Goal: Information Seeking & Learning: Find specific page/section

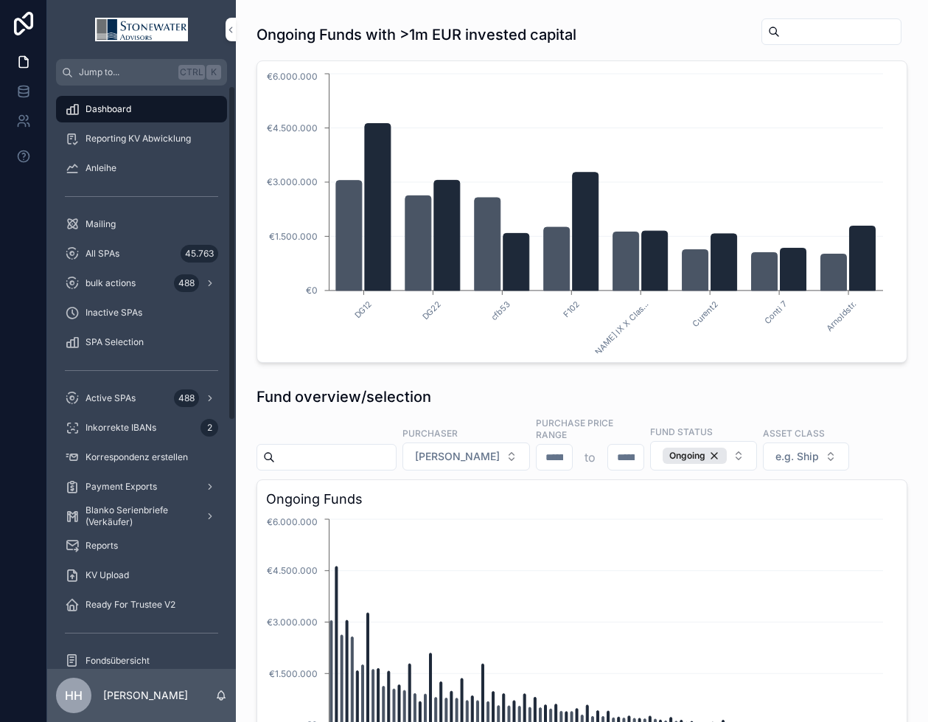
click at [111, 251] on span "All SPAs" at bounding box center [103, 254] width 34 height 12
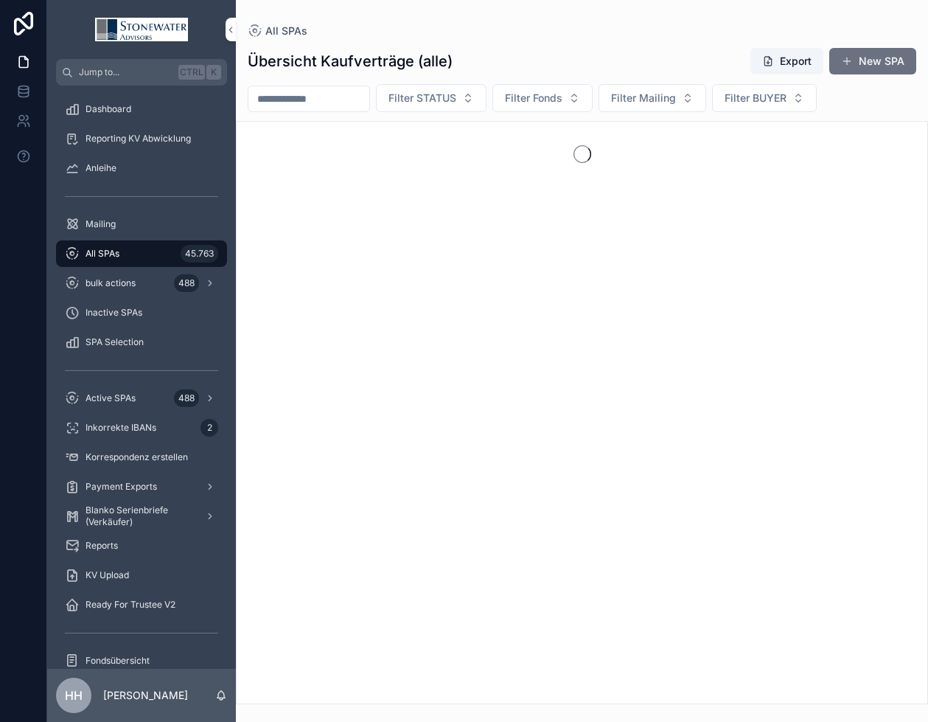
click at [352, 97] on input "scrollable content" at bounding box center [308, 98] width 121 height 21
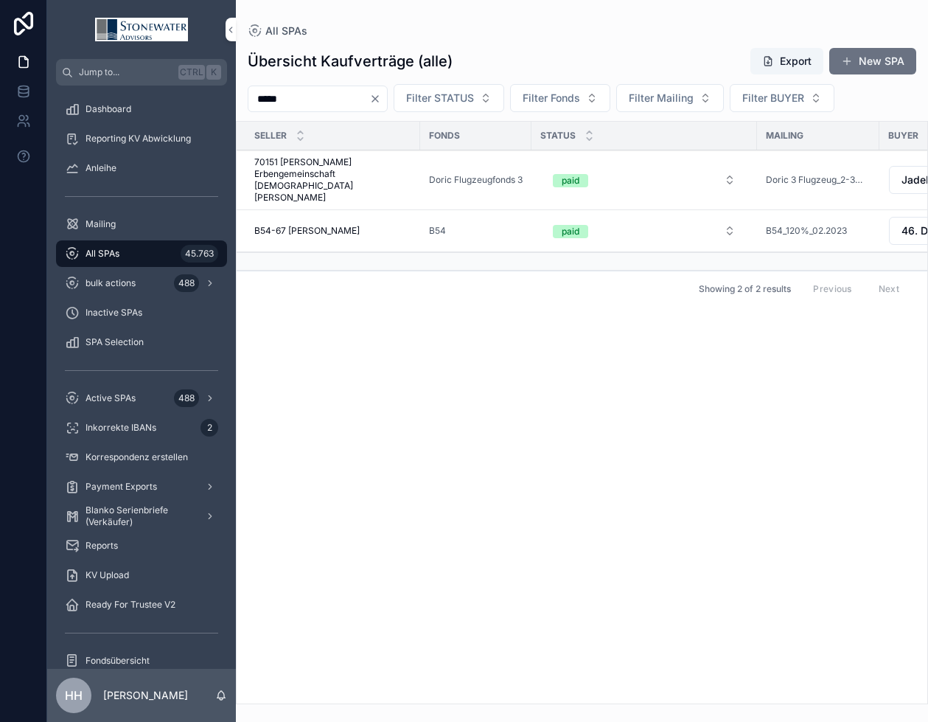
type input "*****"
click at [307, 172] on span "70151 [PERSON_NAME] Erbengemeinschaft [DEMOGRAPHIC_DATA][PERSON_NAME]" at bounding box center [332, 179] width 157 height 47
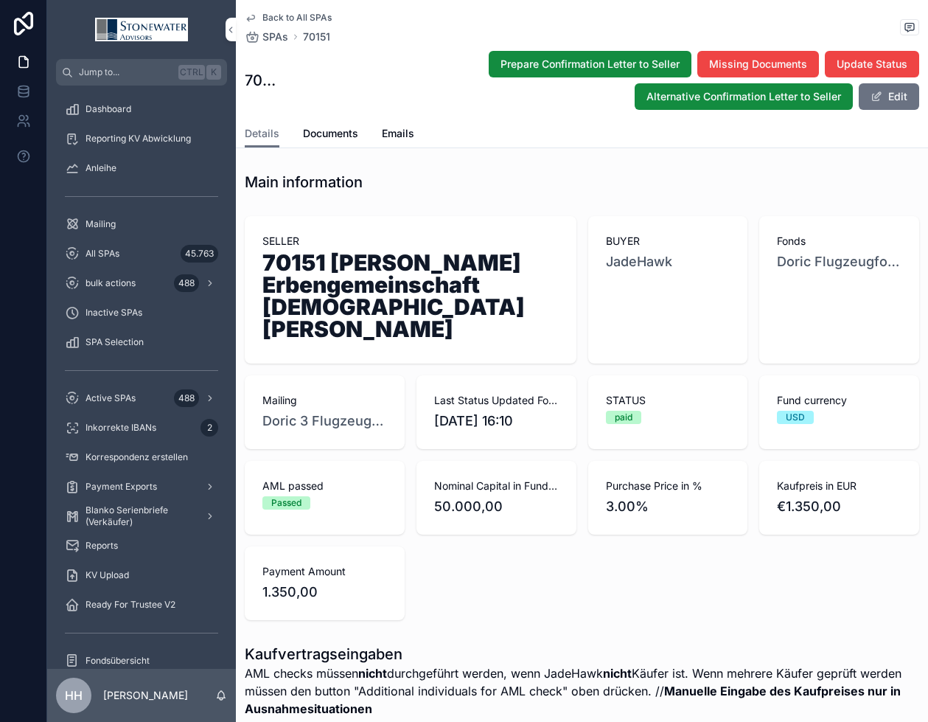
click at [335, 133] on span "Documents" at bounding box center [330, 133] width 55 height 15
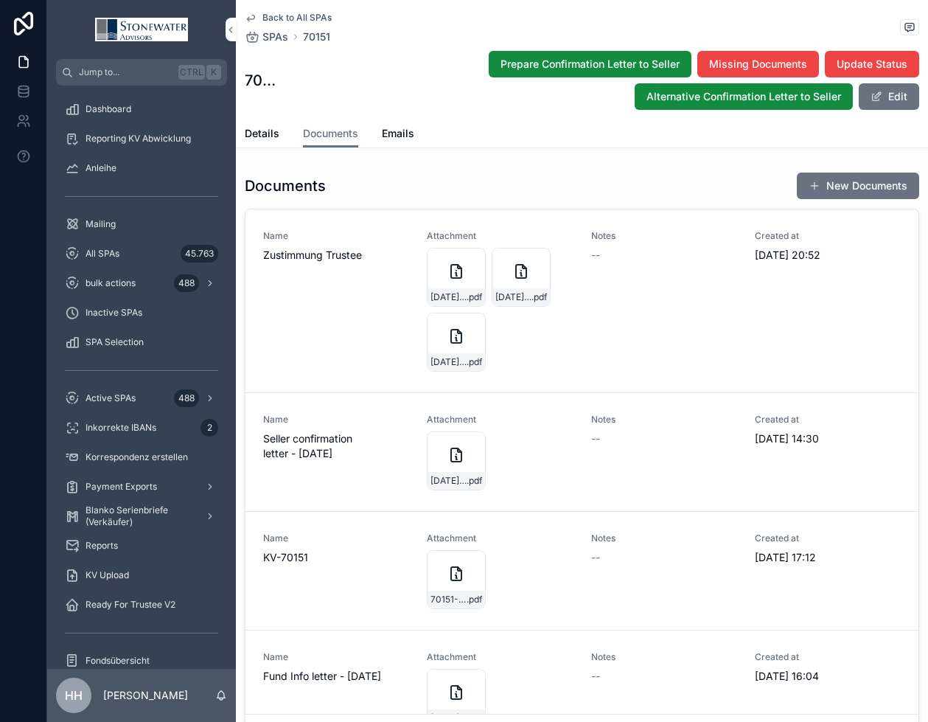
click at [442, 590] on div "70151-Christian-(Erbengemeinschaft)-Pyper_Doric-Flugzeugfonds-3_JadeHawk_KV_25_…" at bounding box center [456, 599] width 57 height 18
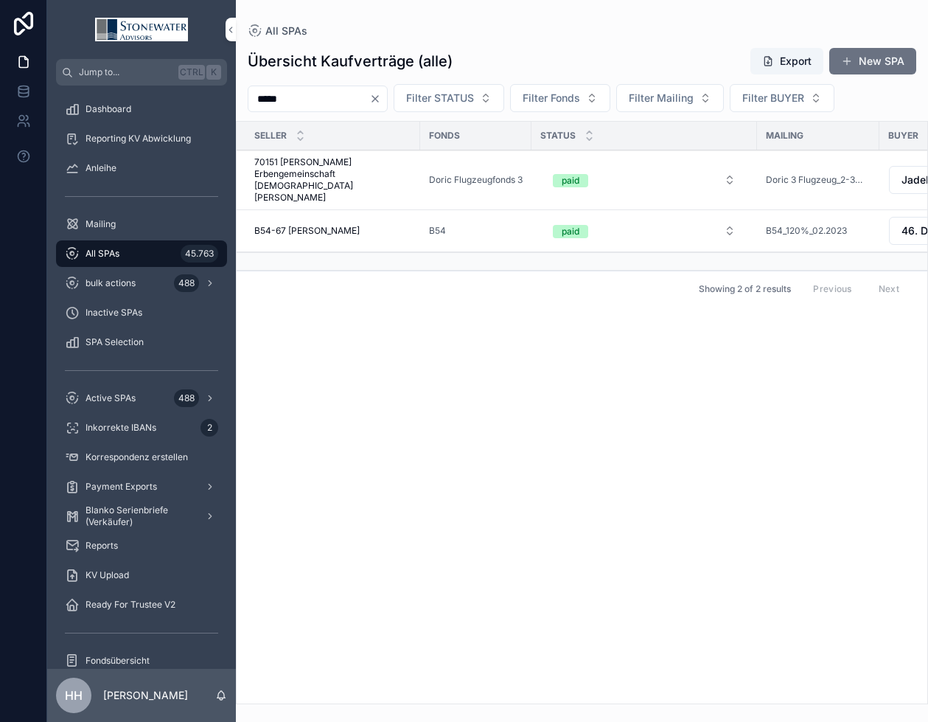
click at [381, 100] on icon "Clear" at bounding box center [375, 99] width 12 height 12
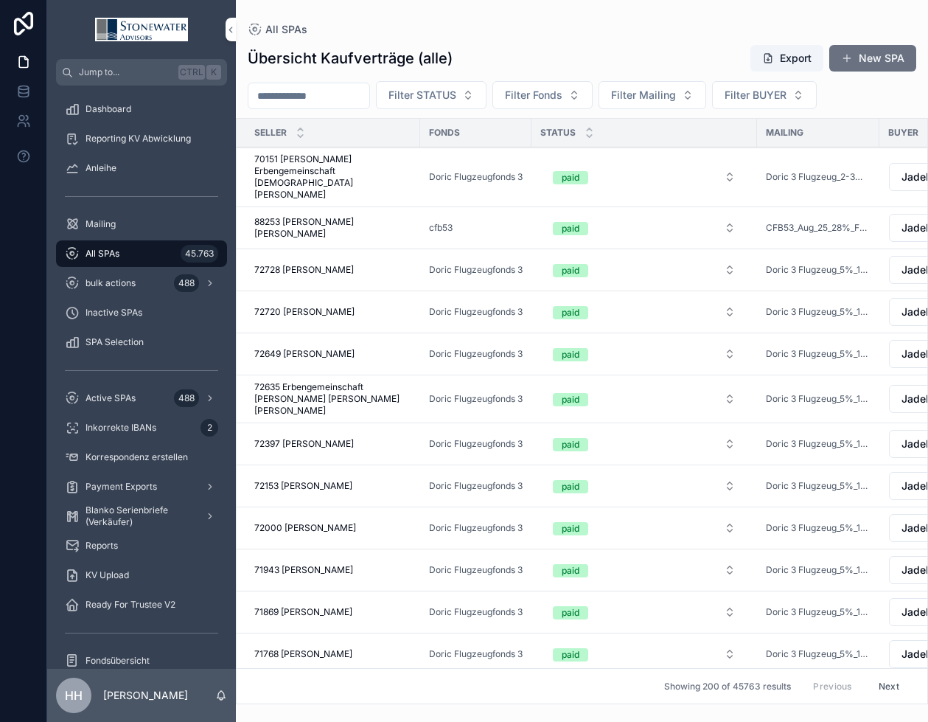
click at [562, 98] on span "Filter Fonds" at bounding box center [533, 95] width 57 height 15
type input "*****"
click at [504, 151] on span "cfb53" at bounding box center [498, 154] width 29 height 15
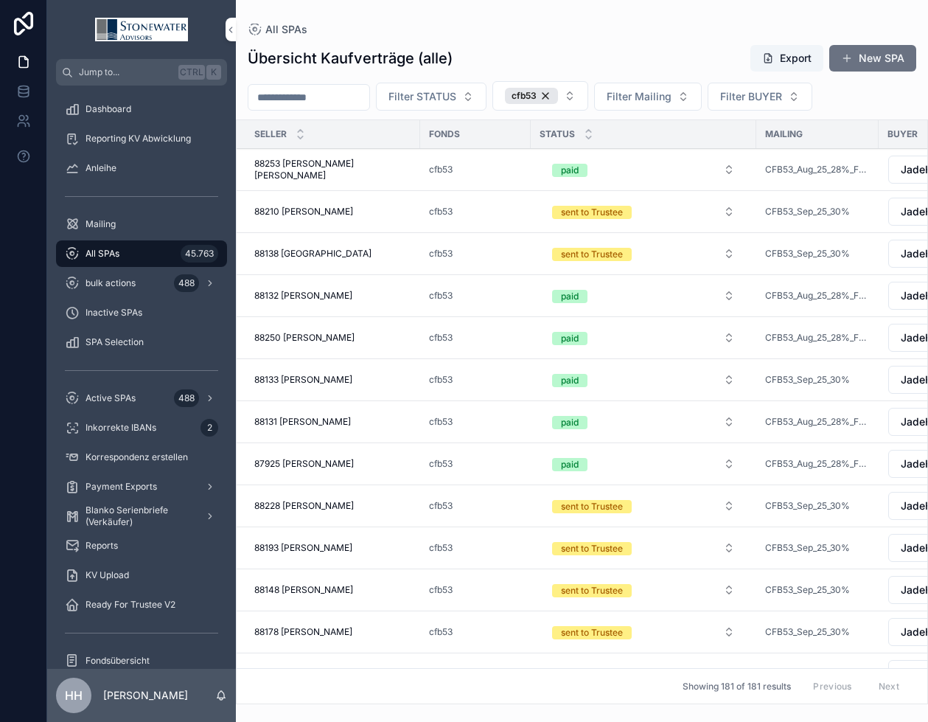
click at [782, 97] on span "Filter BUYER" at bounding box center [751, 96] width 62 height 15
type input "**"
click at [734, 154] on span "JadeHawk" at bounding box center [726, 156] width 52 height 15
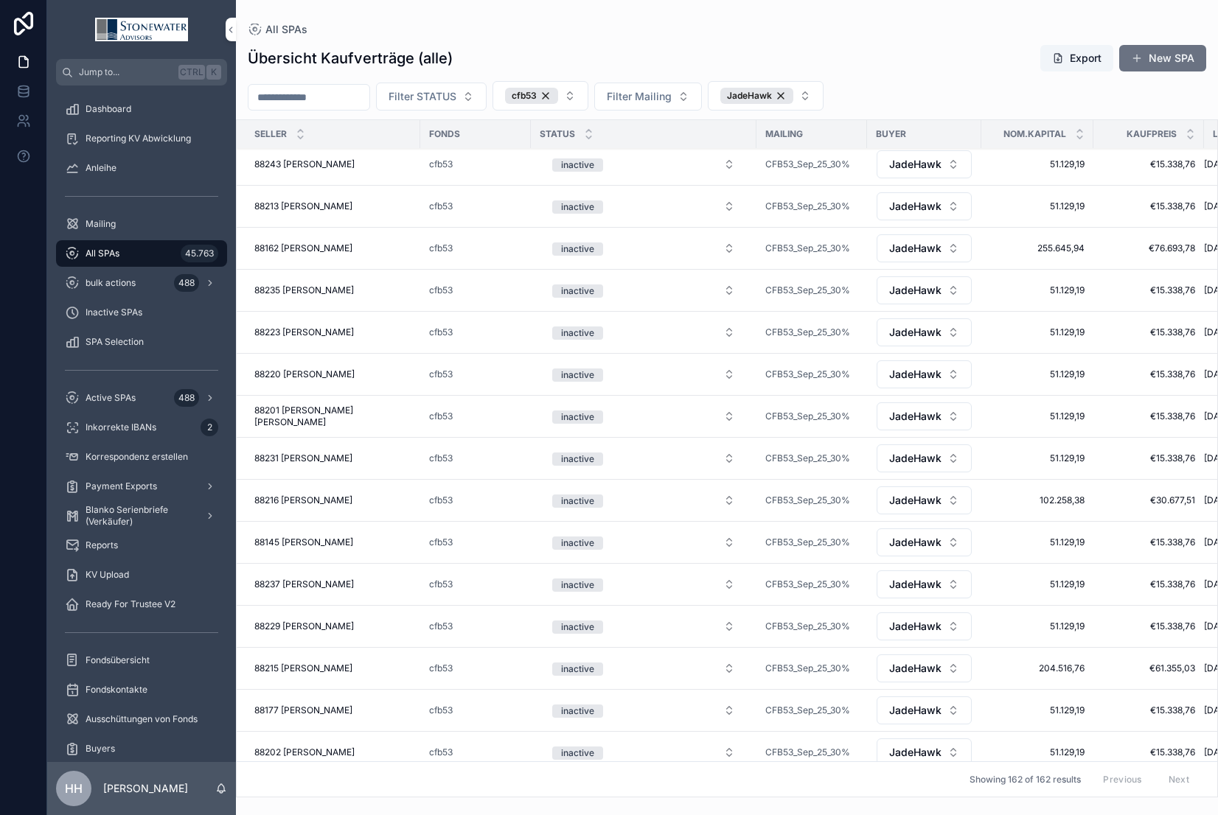
scroll to position [1224, 0]
click at [445, 94] on span "Filter STATUS" at bounding box center [422, 96] width 68 height 15
type input "****"
click at [420, 158] on div "paid" at bounding box center [468, 156] width 205 height 24
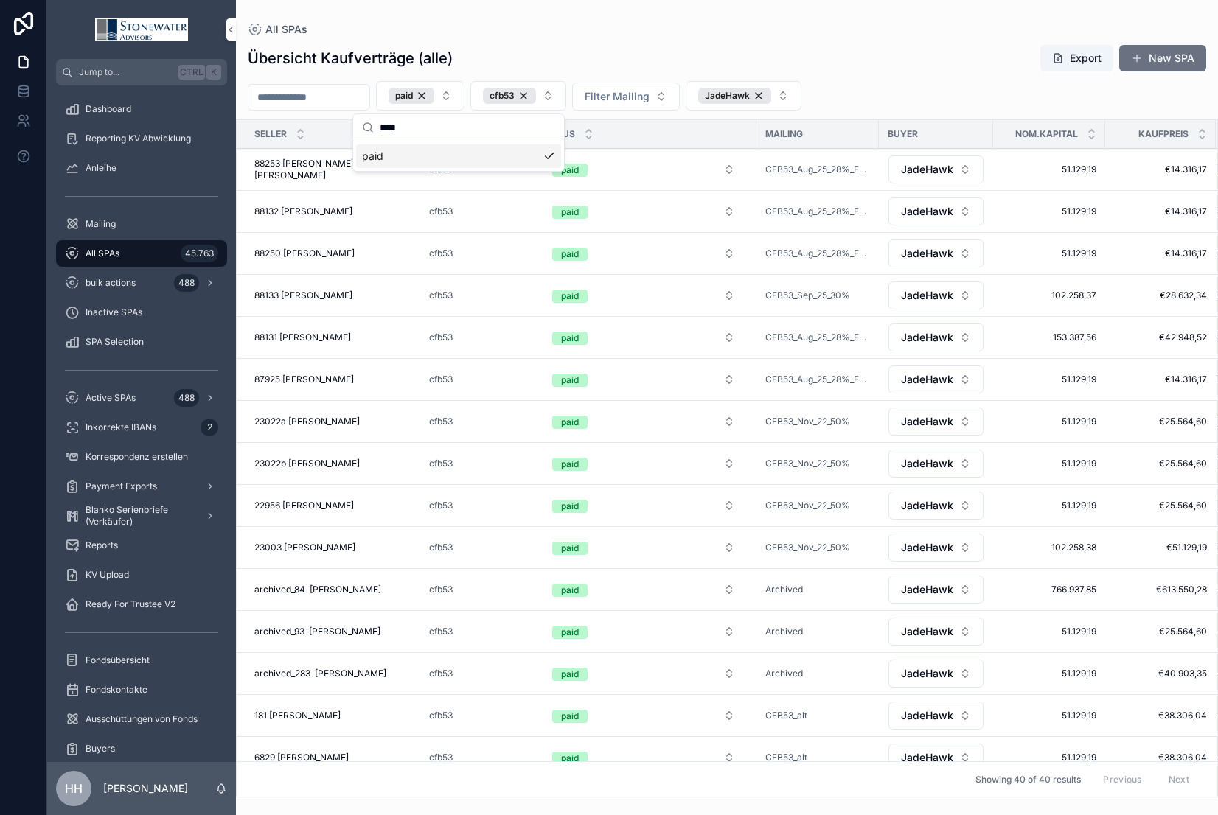
click at [464, 100] on button "paid" at bounding box center [420, 95] width 88 height 29
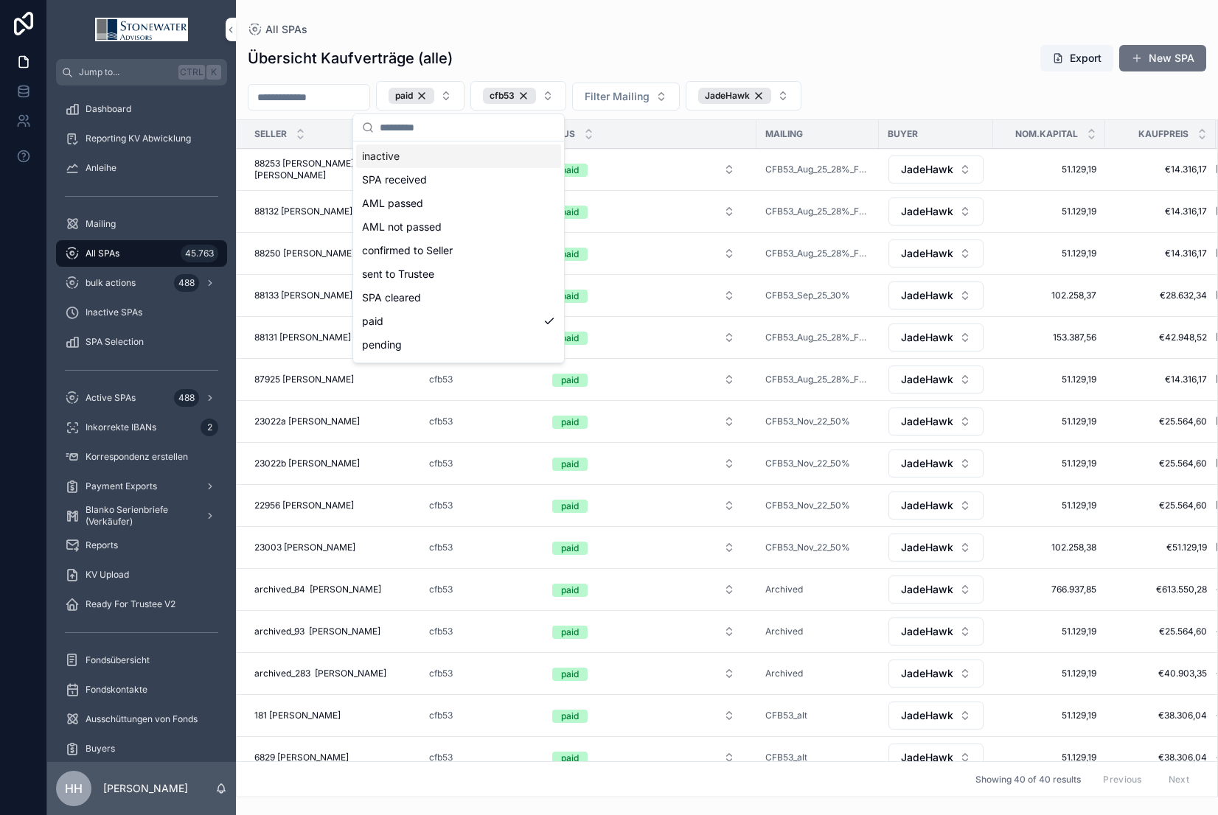
click at [464, 99] on button "paid" at bounding box center [420, 95] width 88 height 29
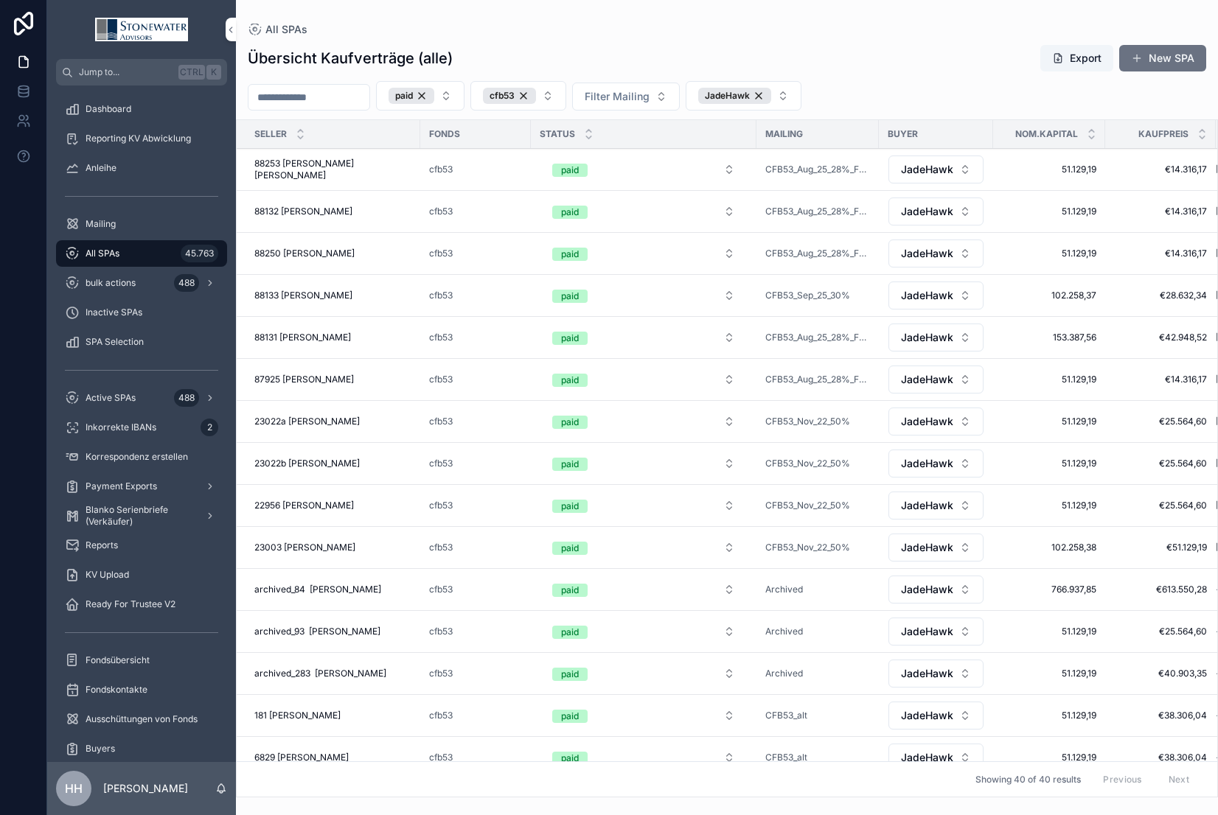
click at [464, 99] on button "paid" at bounding box center [420, 95] width 88 height 29
type input "****"
click at [417, 158] on div "sent to Trustee" at bounding box center [458, 156] width 205 height 24
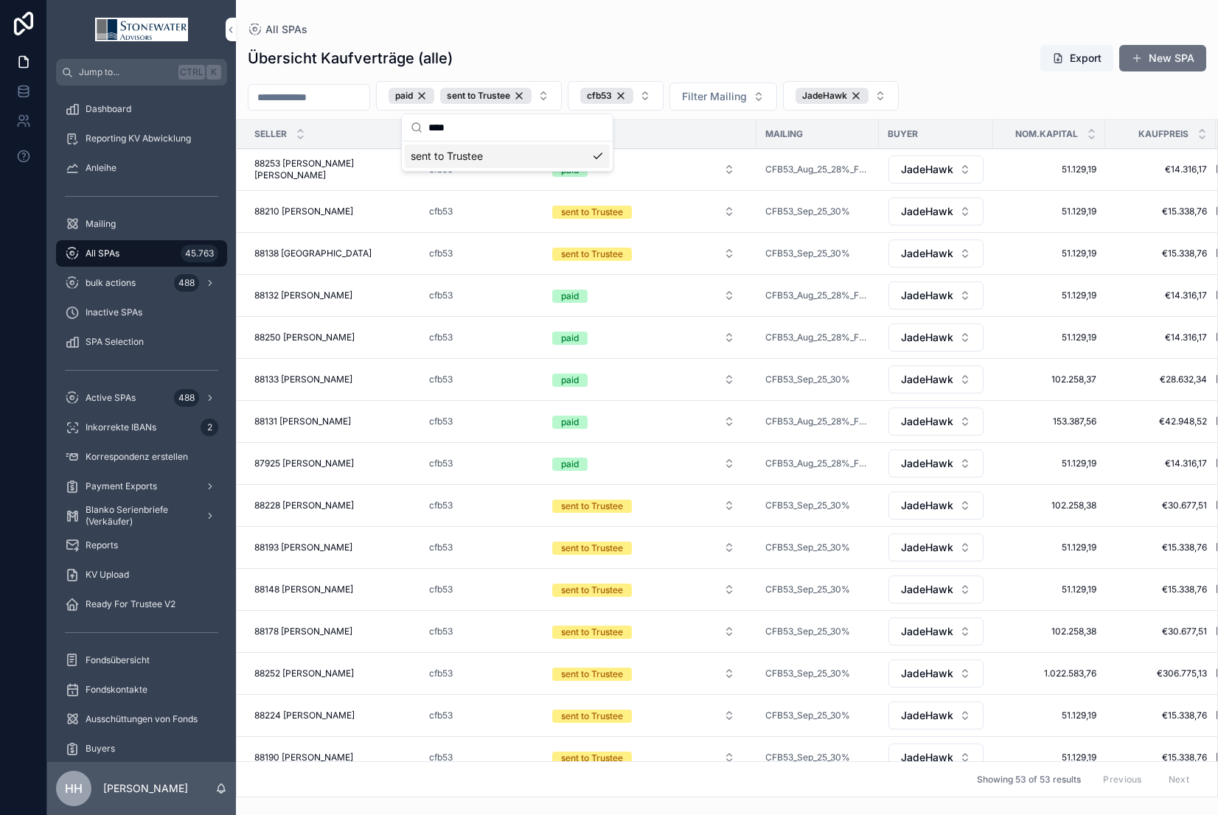
click at [843, 104] on button "JadeHawk" at bounding box center [841, 95] width 116 height 29
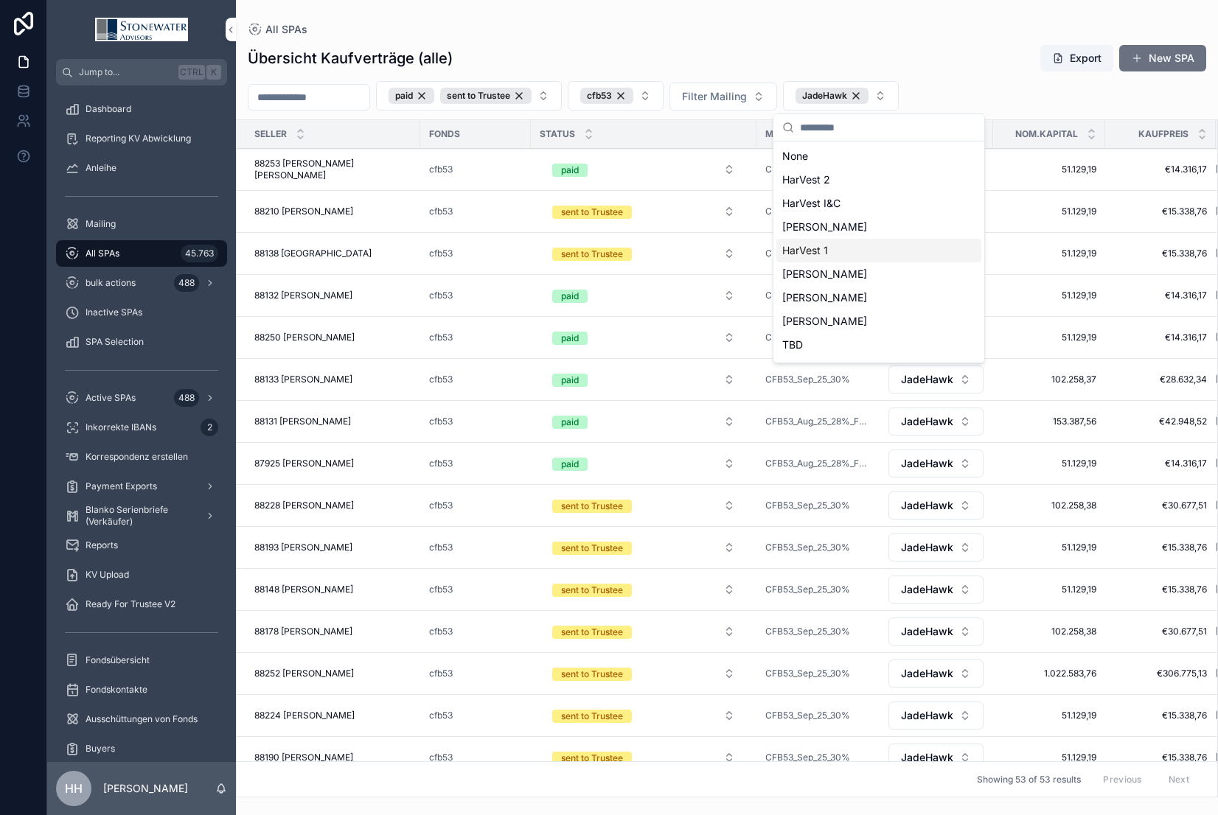
click at [817, 251] on span "HarVest 1" at bounding box center [805, 250] width 46 height 15
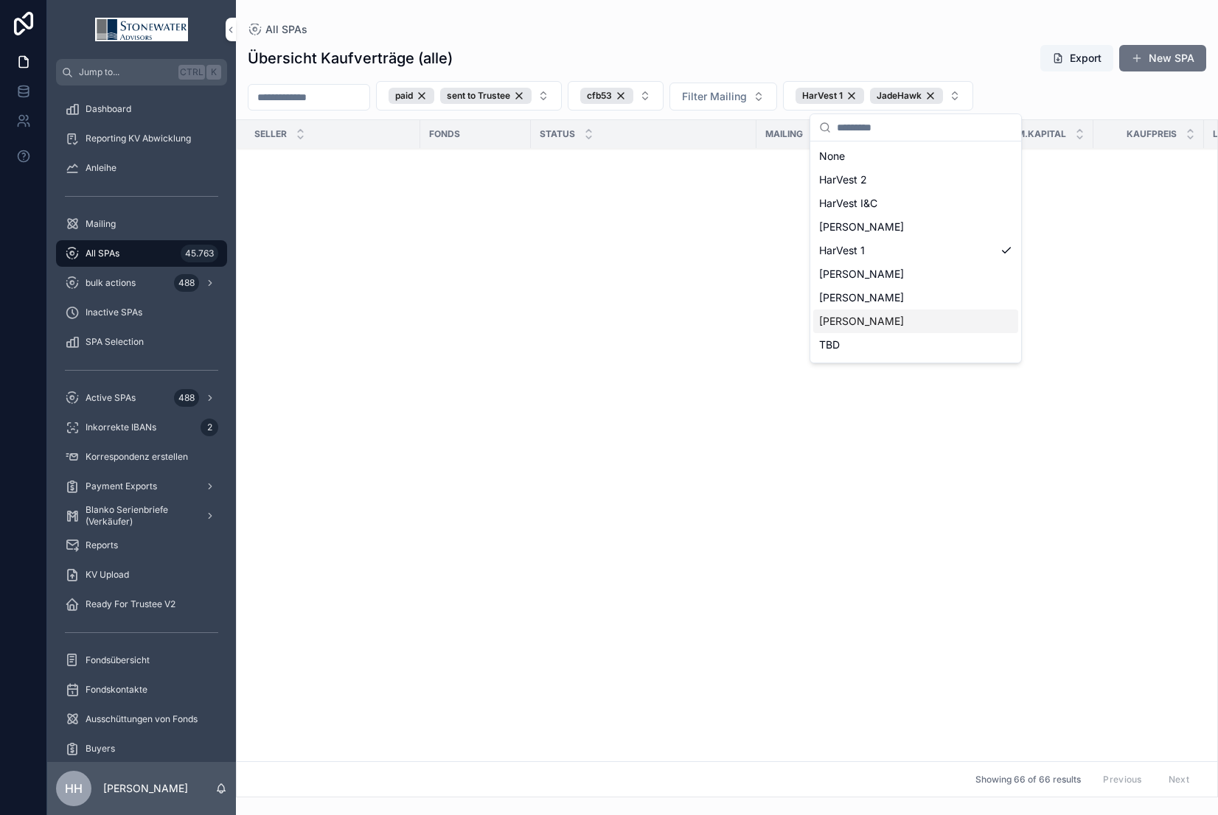
scroll to position [2190, 0]
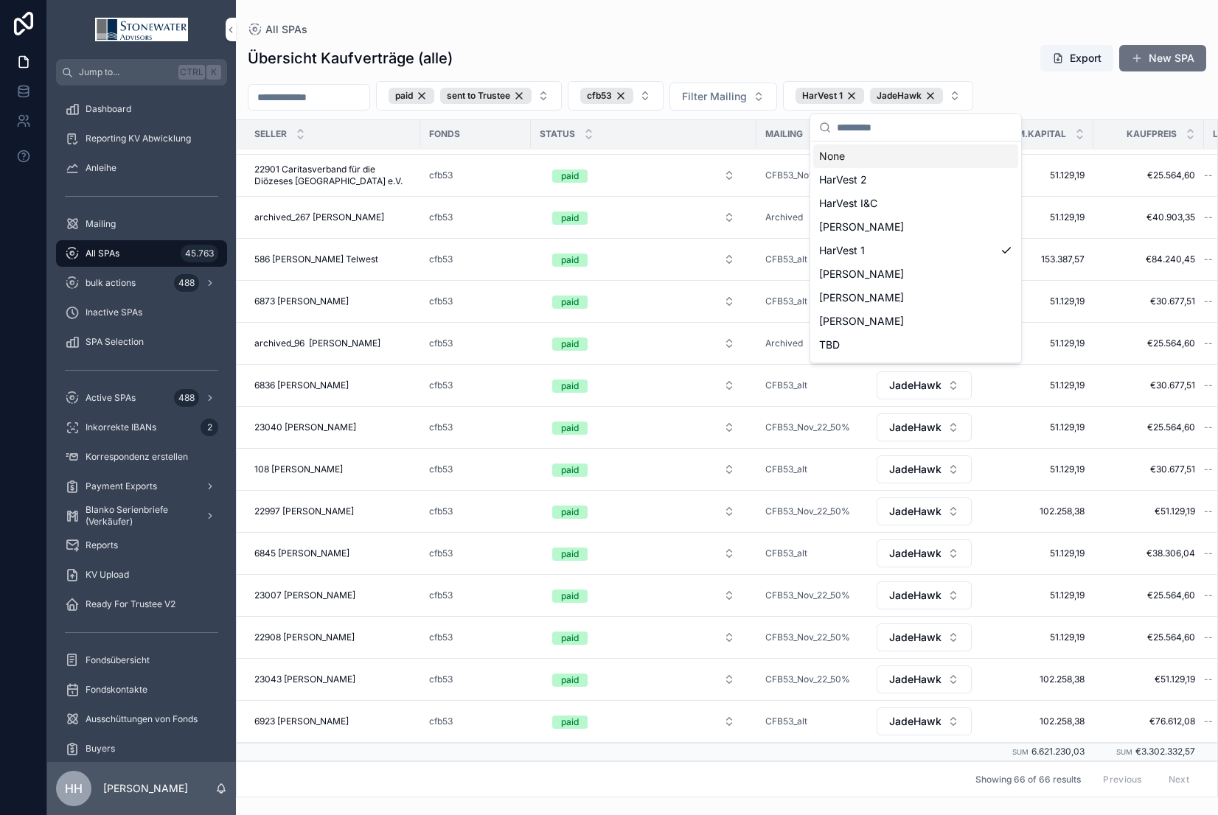
click at [843, 40] on div "Übersicht Kaufverträge (alle) Export New SPA paid sent to Trustee cfb53 Filter …" at bounding box center [727, 416] width 982 height 762
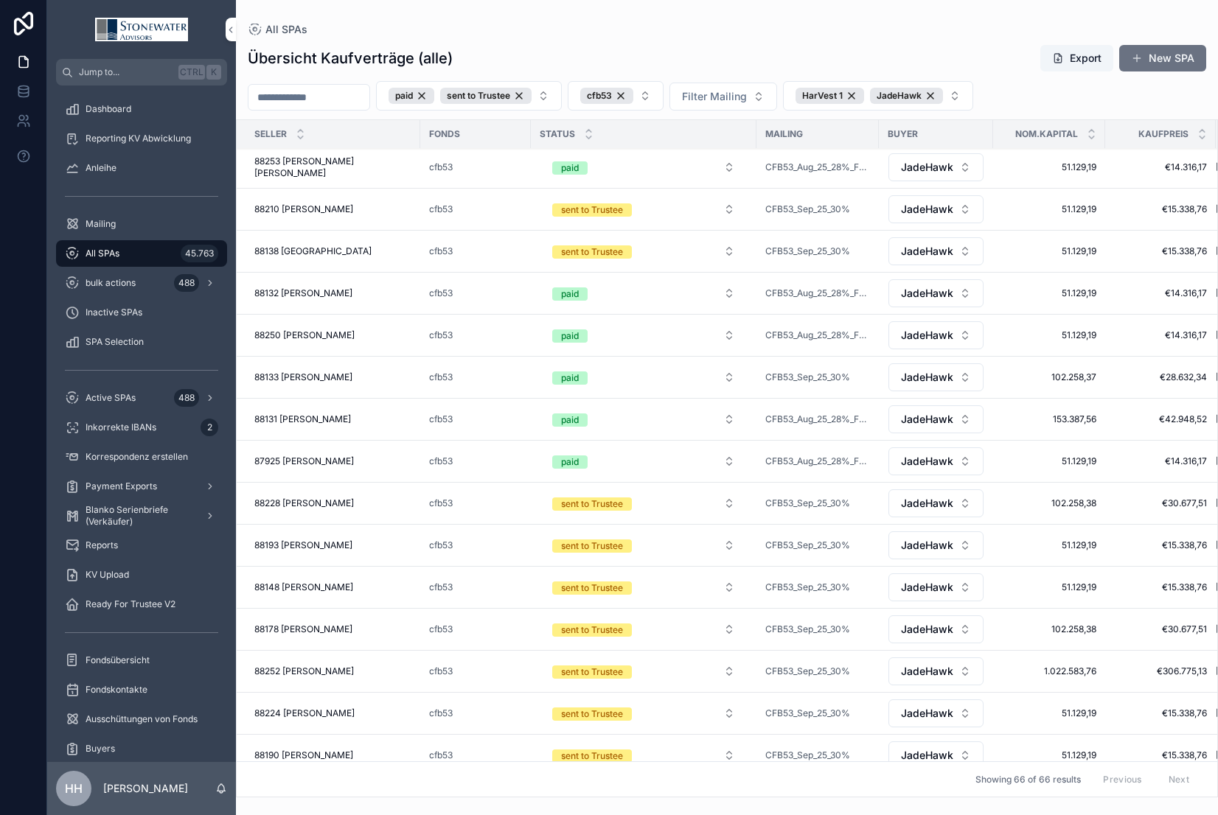
scroll to position [0, 0]
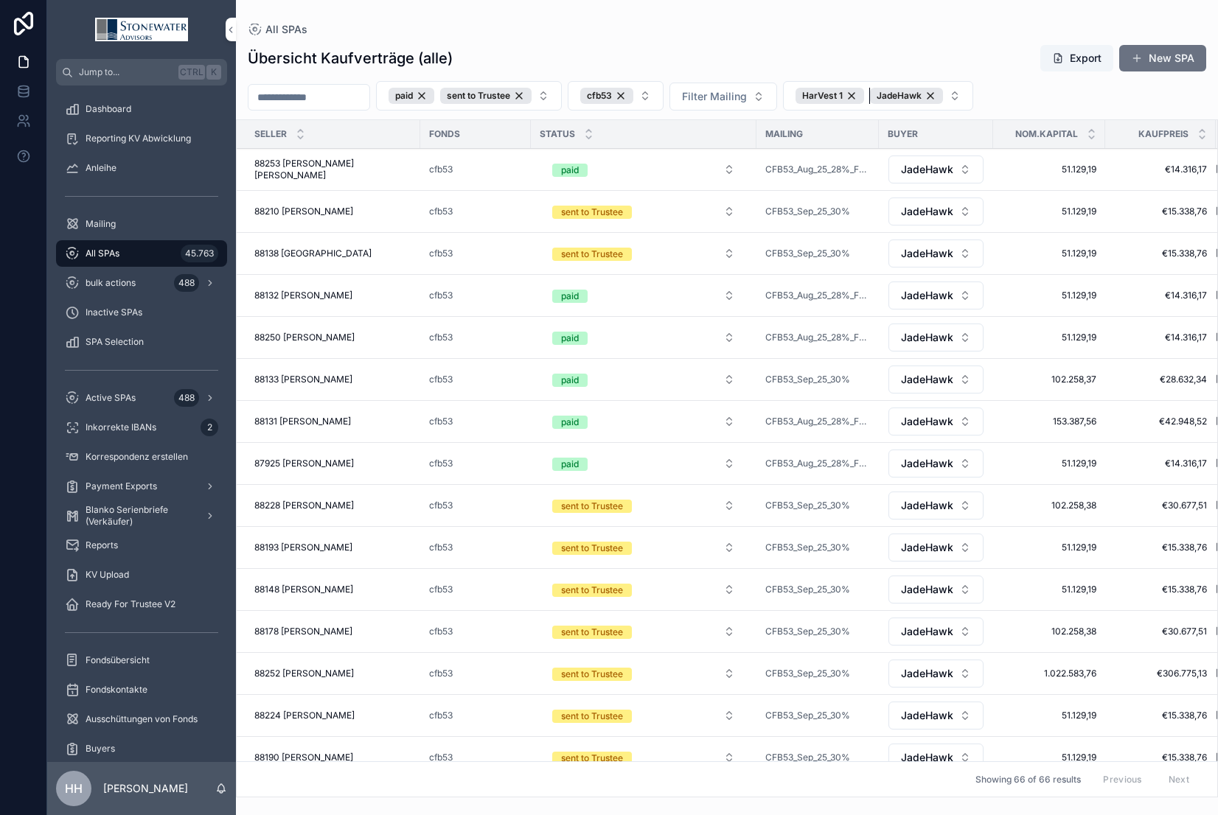
click at [843, 96] on div "JadeHawk" at bounding box center [906, 96] width 73 height 16
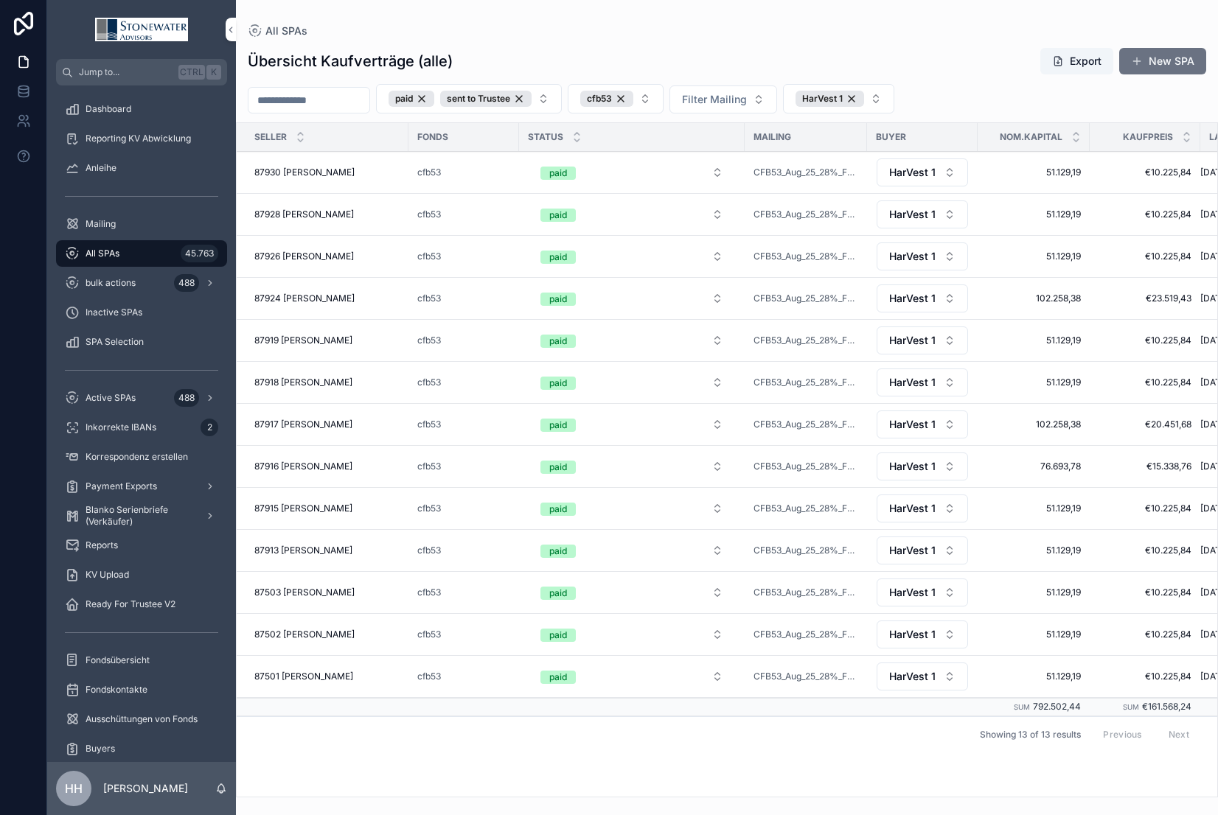
click at [367, 103] on input "scrollable content" at bounding box center [308, 100] width 121 height 21
type input "*"
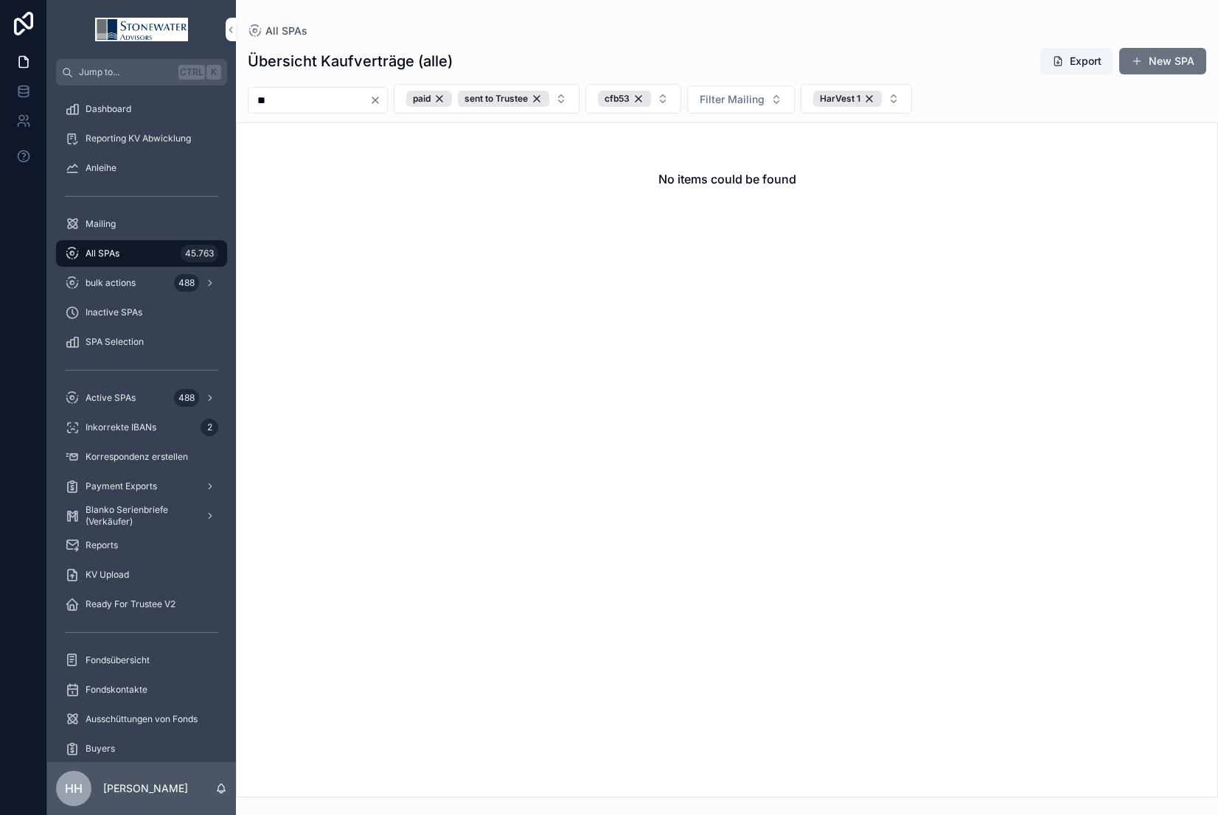
type input "*"
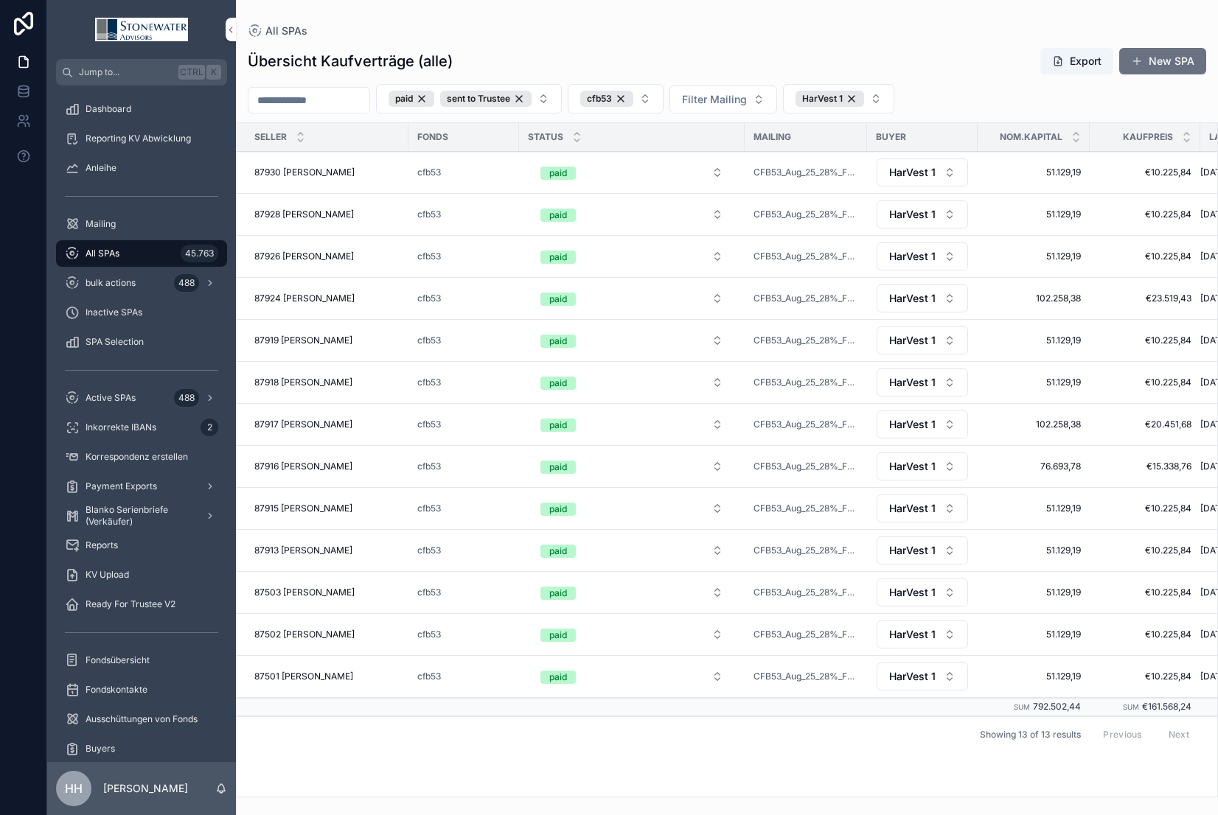
click at [711, 24] on div "All SPAs" at bounding box center [727, 31] width 958 height 15
click at [843, 98] on button "HarVest 1" at bounding box center [838, 98] width 111 height 29
type input "***"
click at [828, 165] on span "JadeHawk" at bounding box center [806, 159] width 52 height 15
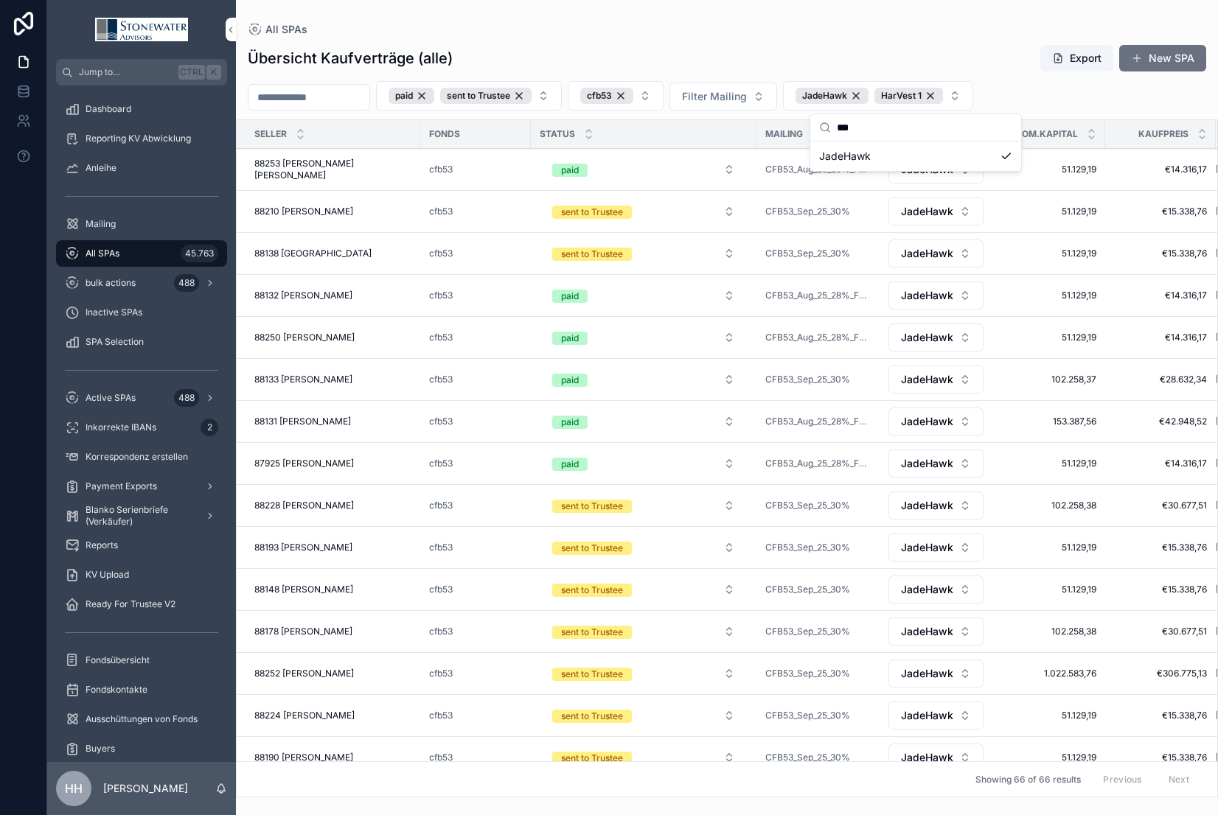
click at [348, 91] on input "scrollable content" at bounding box center [308, 97] width 121 height 21
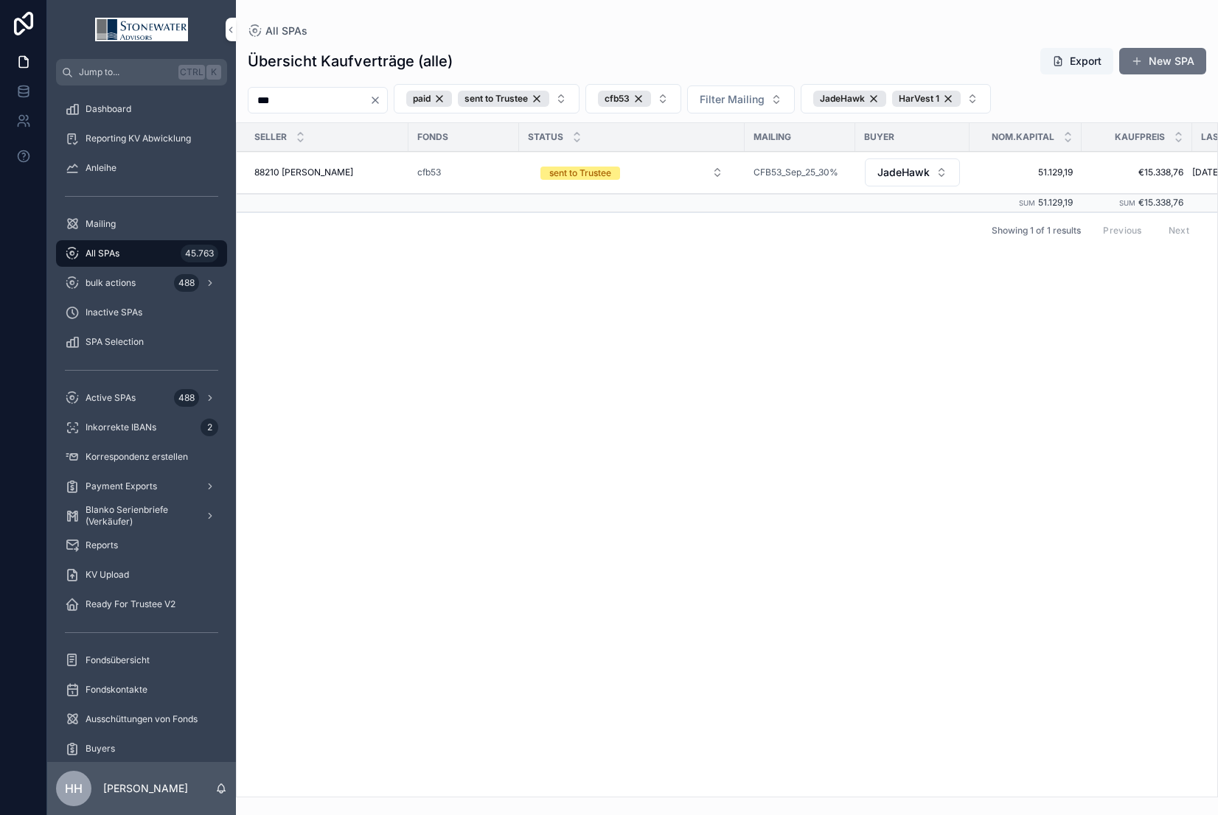
type input "***"
click at [381, 100] on icon "Clear" at bounding box center [375, 100] width 12 height 12
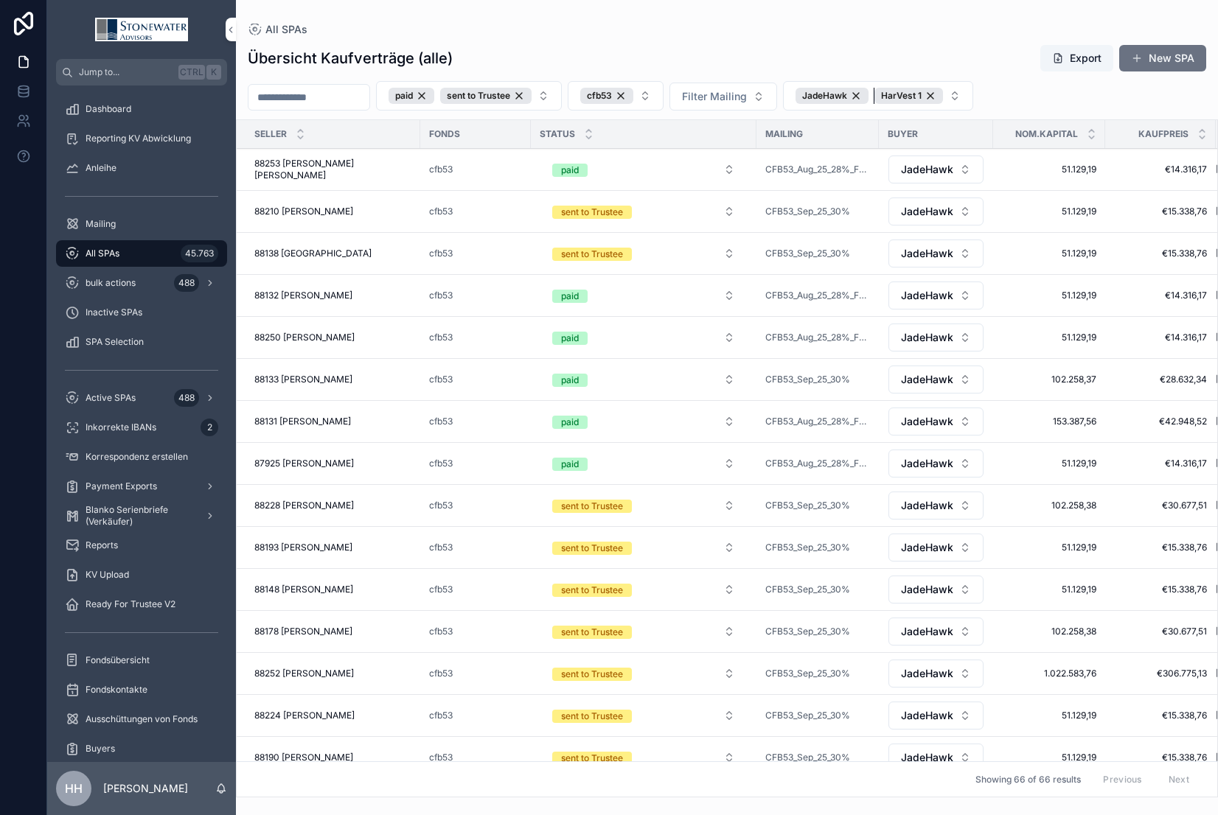
click at [843, 95] on div "HarVest 1" at bounding box center [908, 96] width 69 height 16
click at [843, 92] on div "JadeHawk" at bounding box center [831, 96] width 73 height 16
click at [843, 100] on span "Filter BUYER" at bounding box center [826, 96] width 62 height 15
type input "***"
click at [799, 156] on span "SeaHawk" at bounding box center [799, 156] width 46 height 15
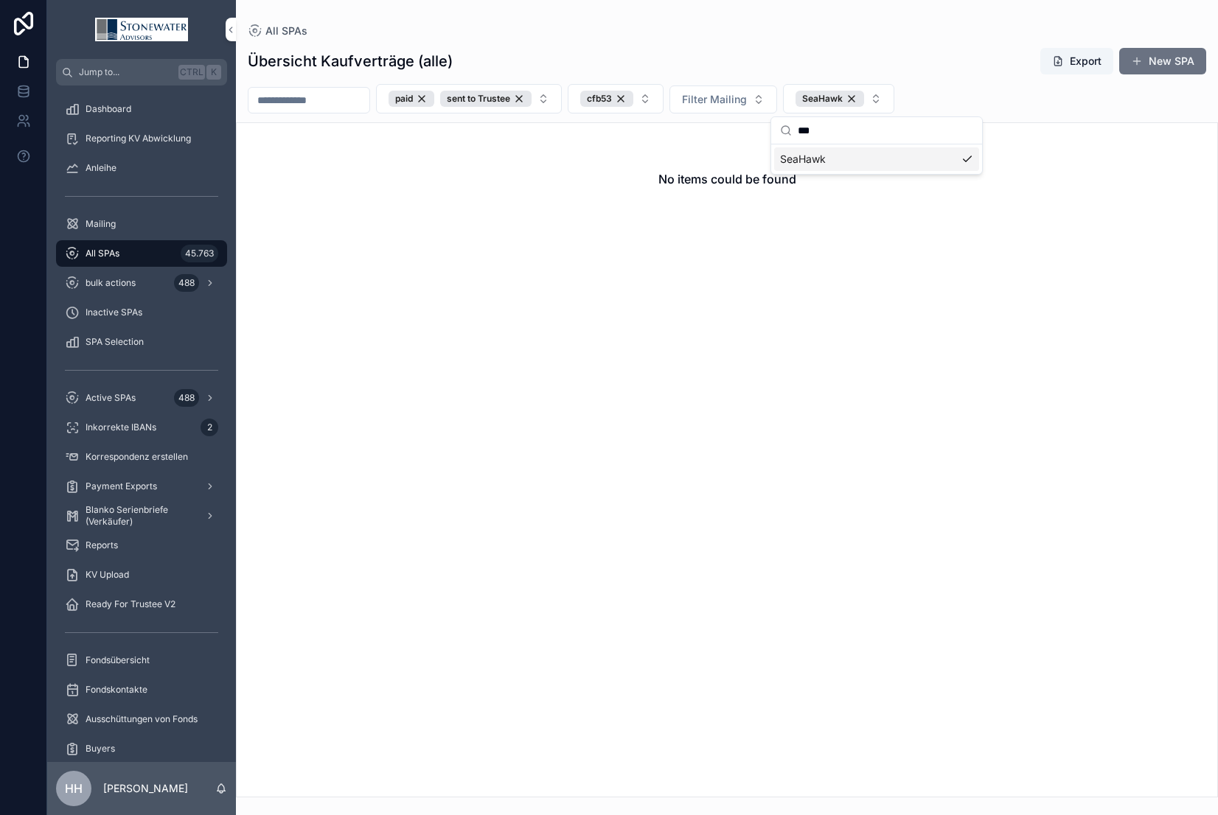
click at [633, 99] on div "cfb53" at bounding box center [606, 99] width 53 height 16
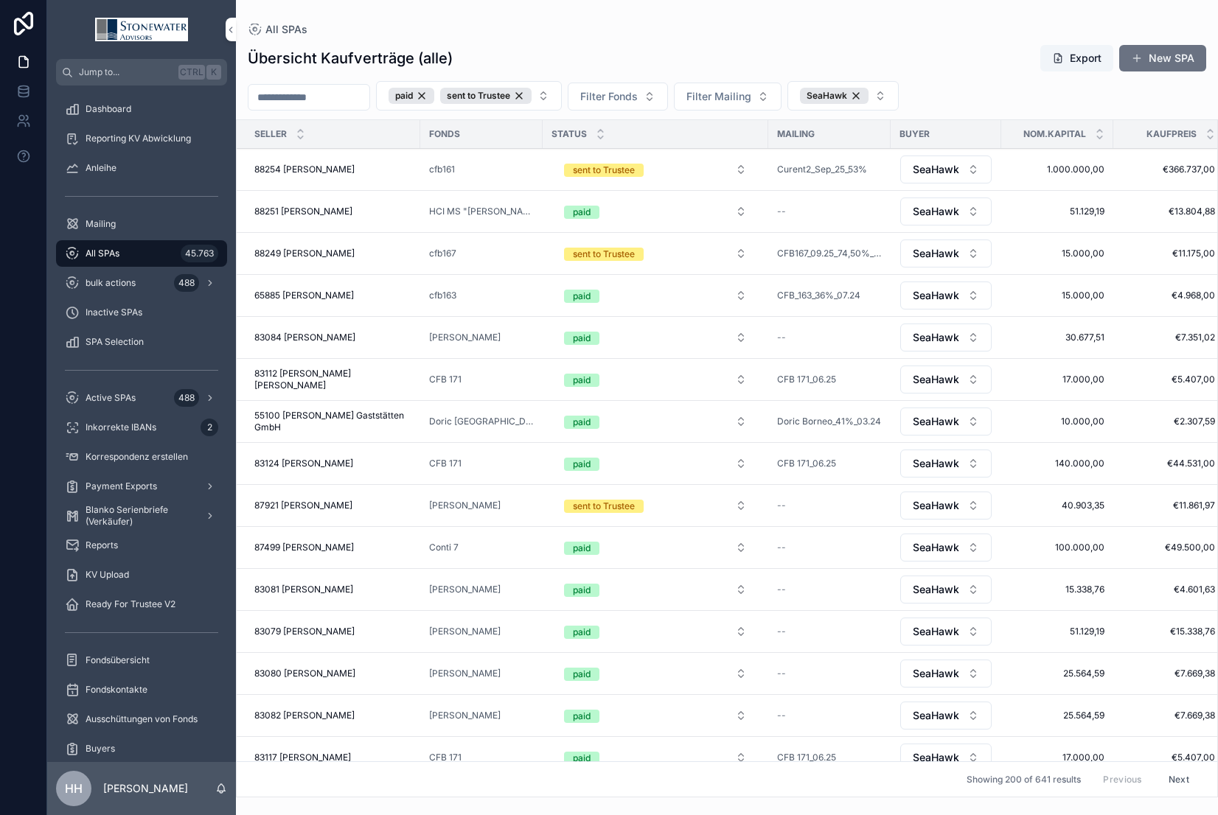
click at [638, 100] on span "Filter Fonds" at bounding box center [608, 96] width 57 height 15
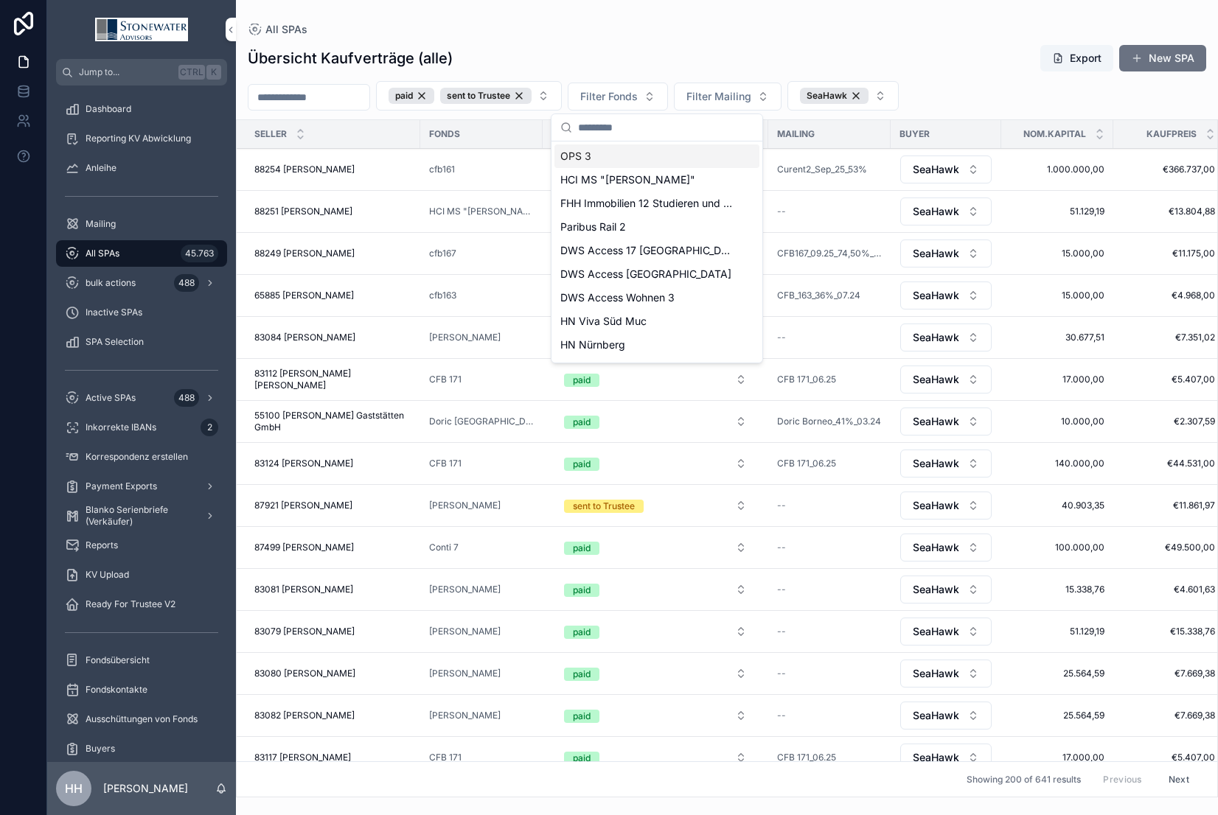
click at [638, 97] on span "Filter Fonds" at bounding box center [608, 96] width 57 height 15
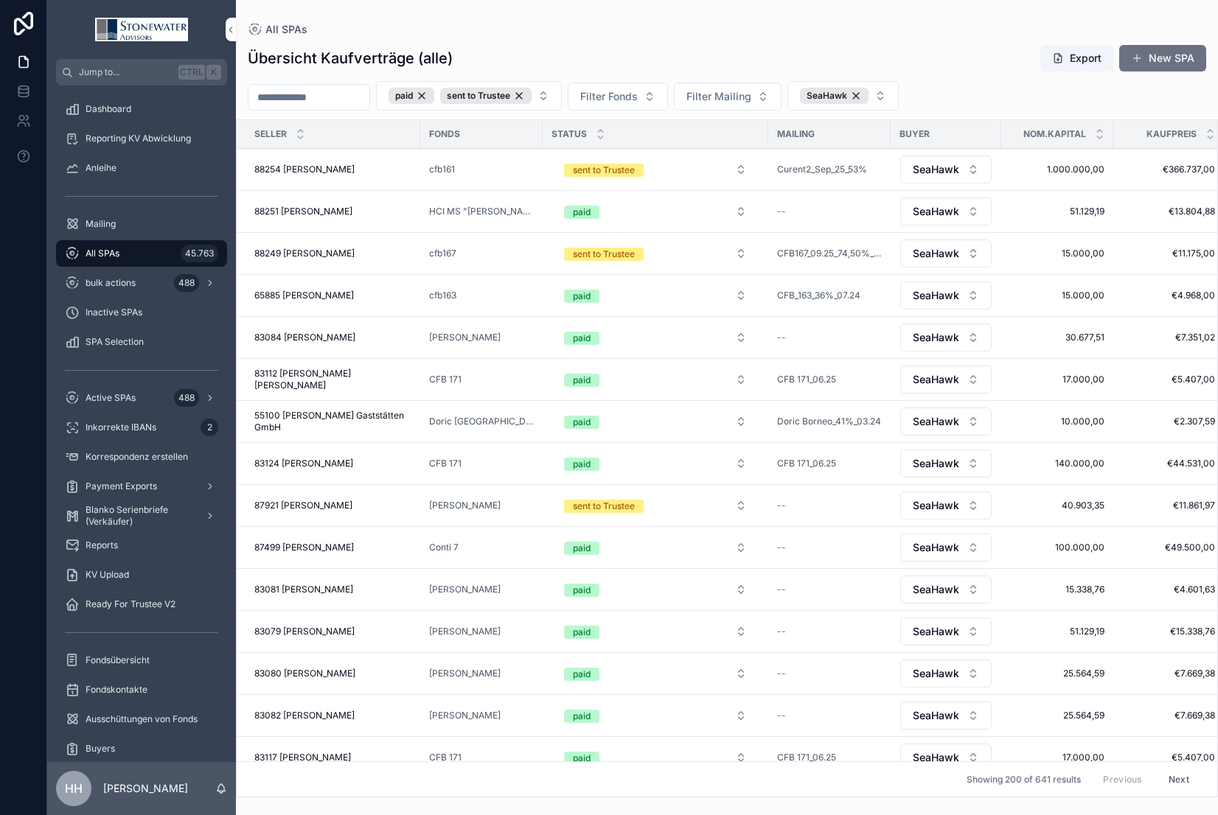
click at [638, 97] on span "Filter Fonds" at bounding box center [608, 96] width 57 height 15
type input "****"
click at [615, 179] on span "[PERSON_NAME]" at bounding box center [602, 179] width 85 height 15
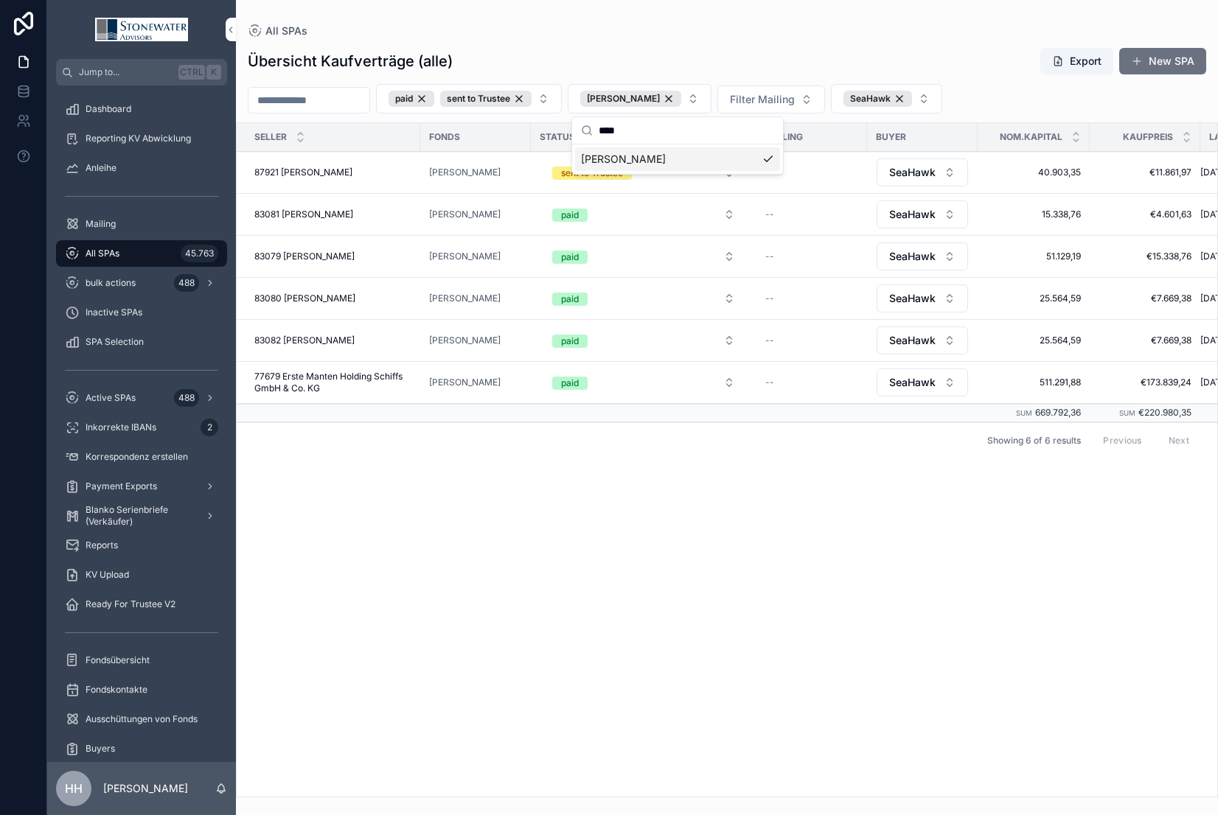
click at [311, 377] on span "77679 Erste Manten Holding Schiffs GmbH & Co. KG" at bounding box center [332, 383] width 157 height 24
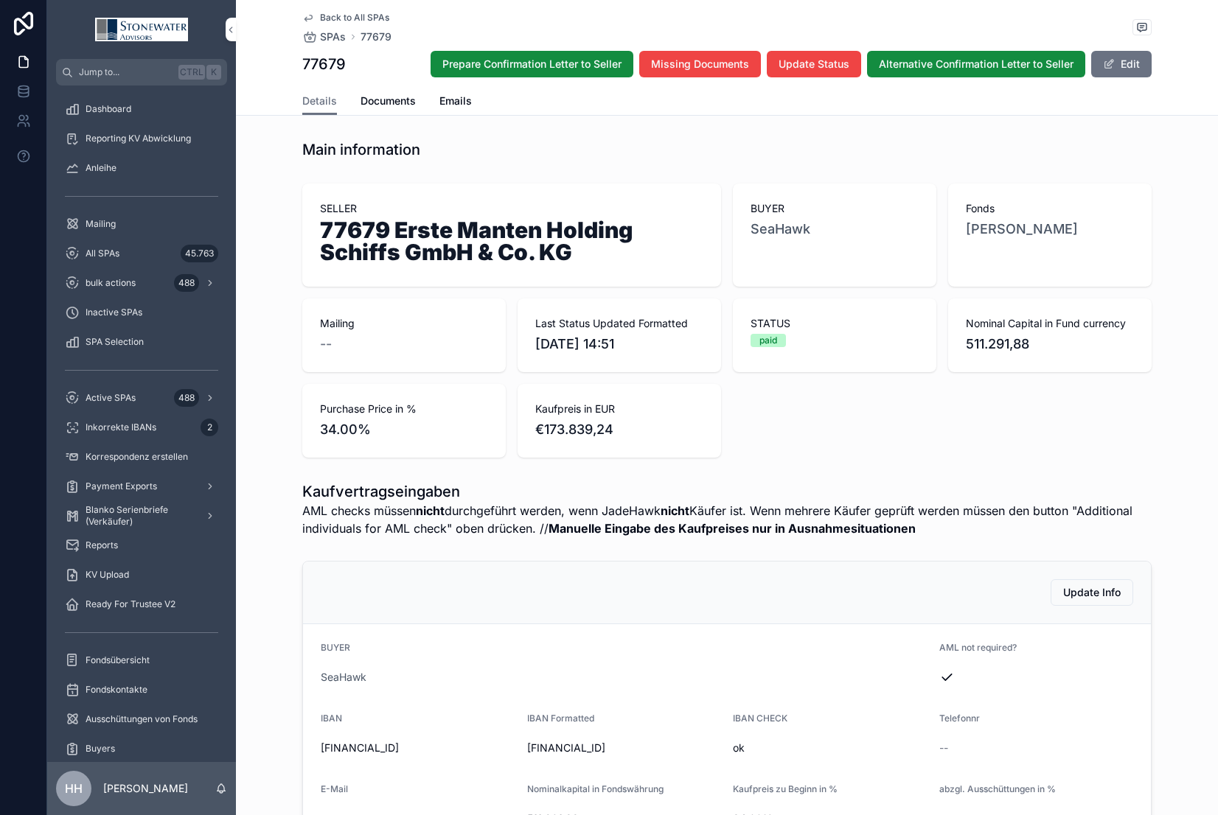
click at [384, 100] on span "Documents" at bounding box center [387, 101] width 55 height 15
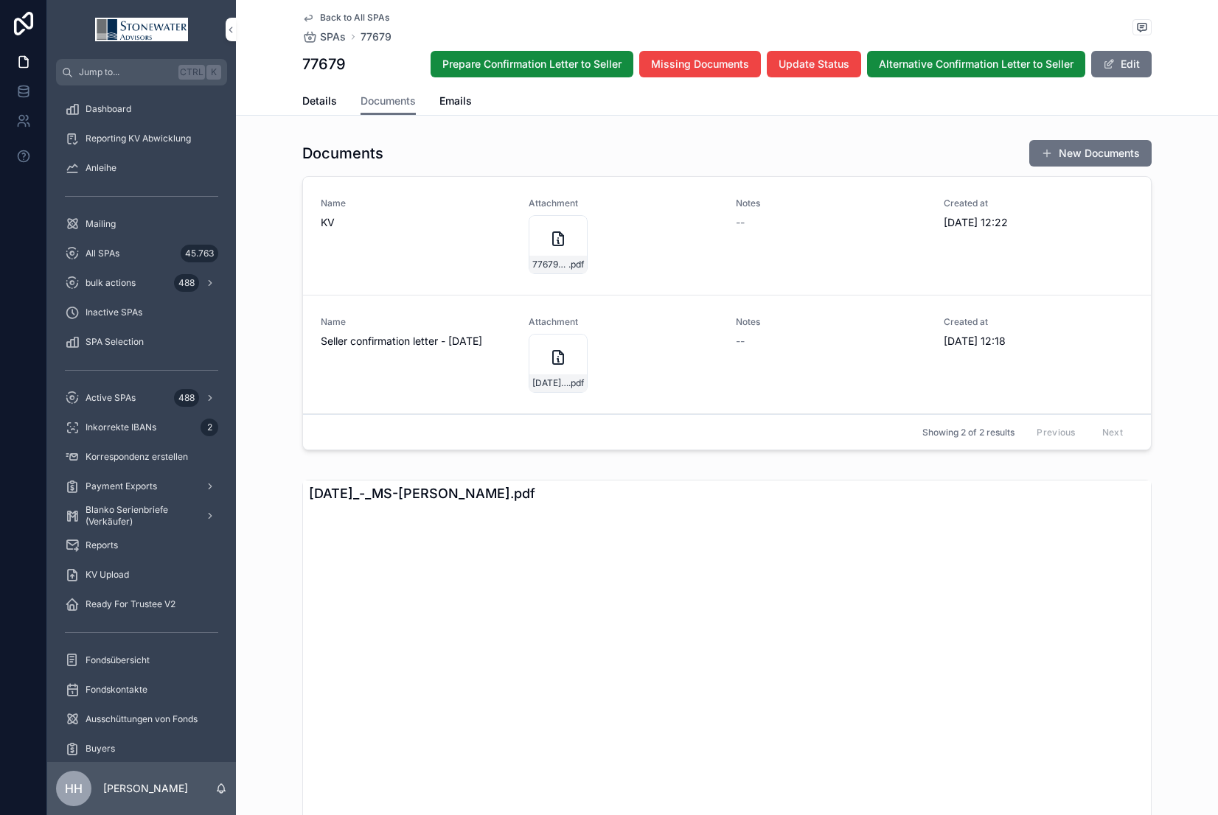
click at [551, 254] on div "77679-Erste-Manten-Holding-Schiffs-GmbH_MS-[PERSON_NAME] .pdf" at bounding box center [558, 244] width 59 height 59
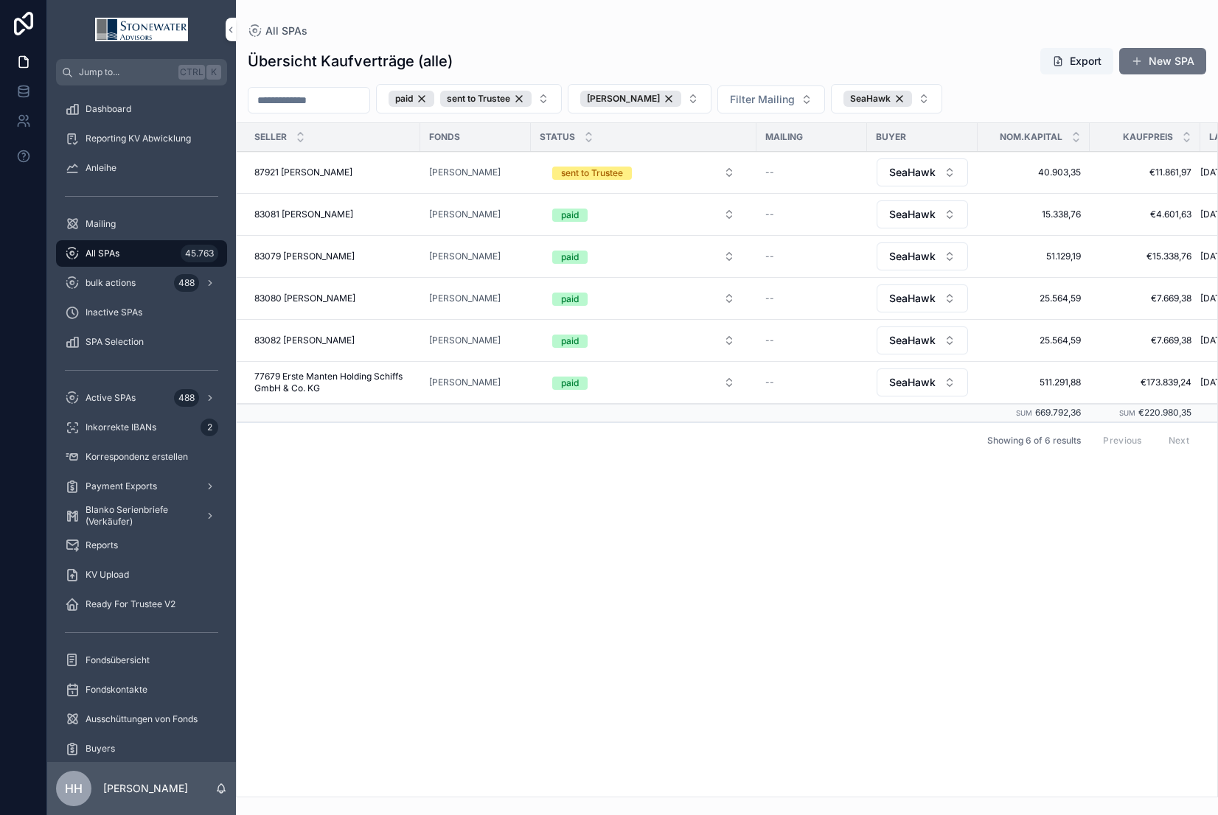
click at [303, 168] on span "87921 [PERSON_NAME]" at bounding box center [303, 173] width 98 height 12
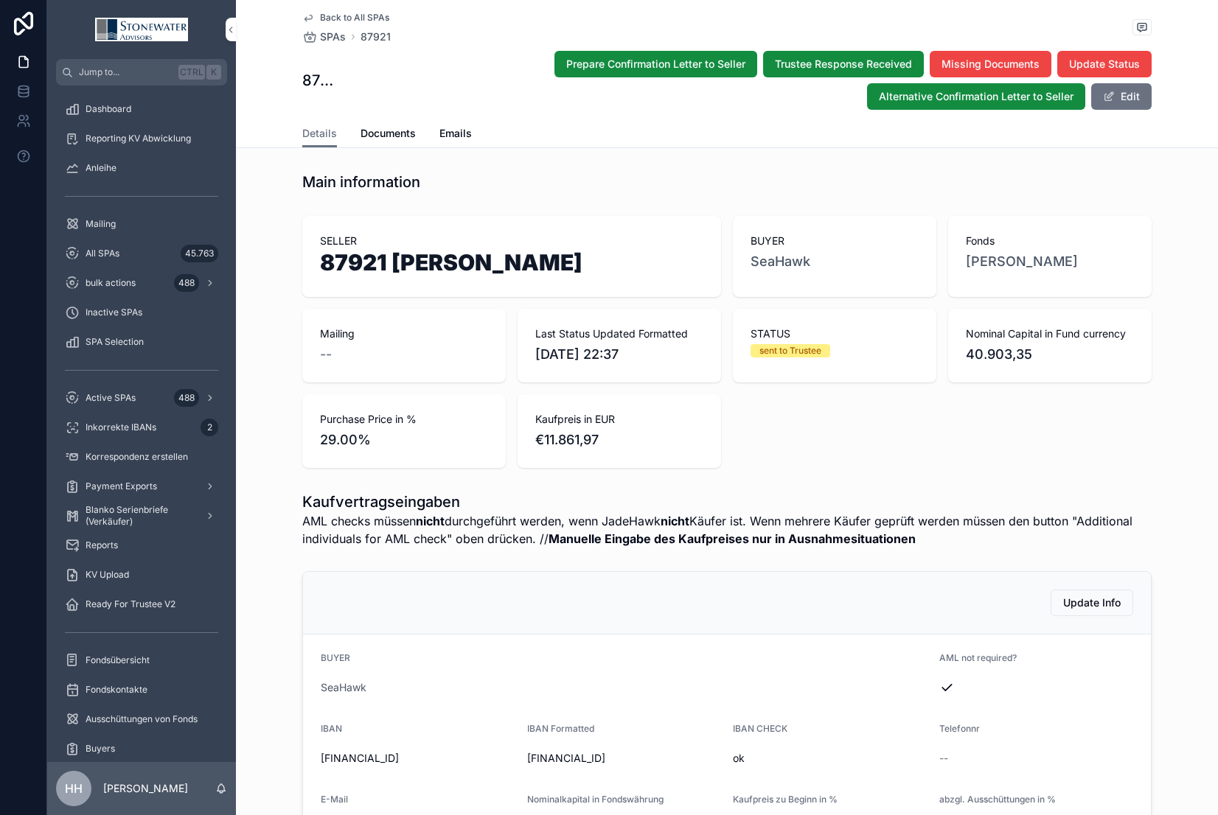
click at [386, 132] on span "Documents" at bounding box center [387, 133] width 55 height 15
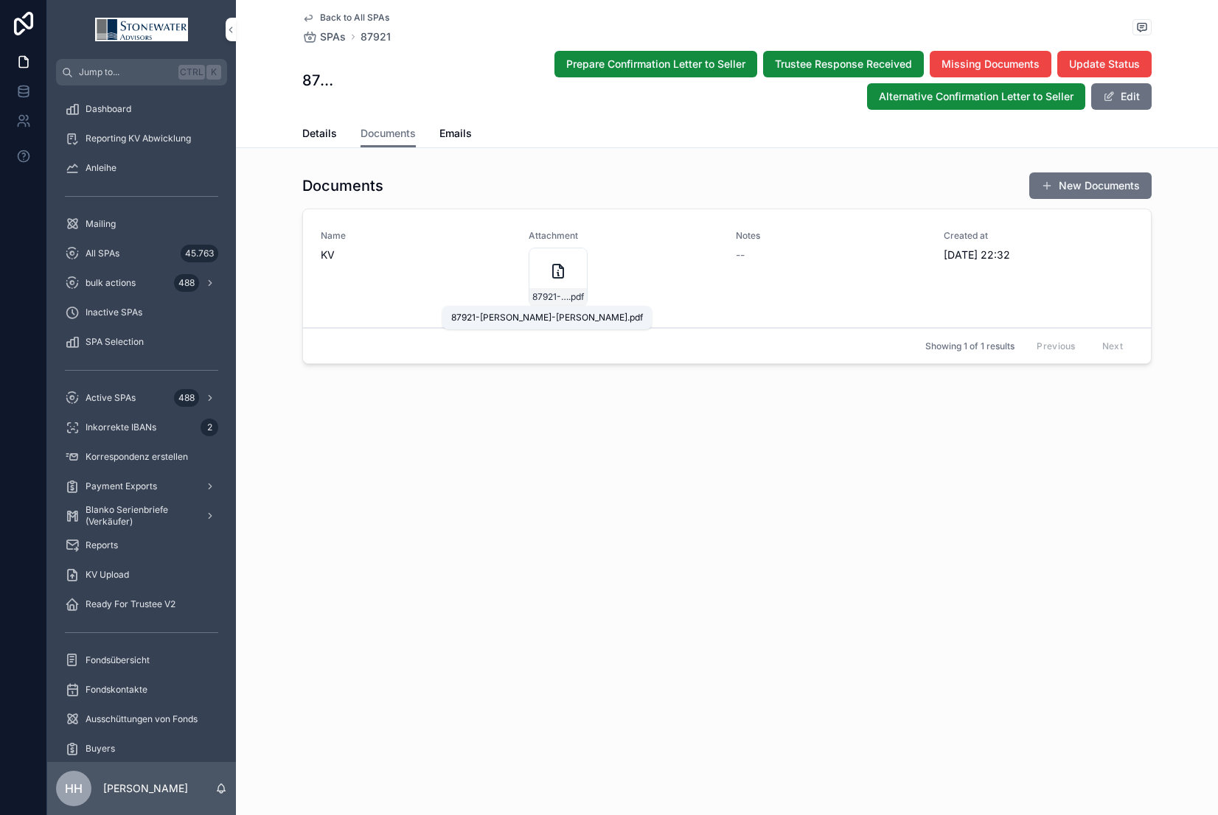
click at [551, 293] on span "87921-[PERSON_NAME]-[PERSON_NAME]" at bounding box center [550, 297] width 36 height 12
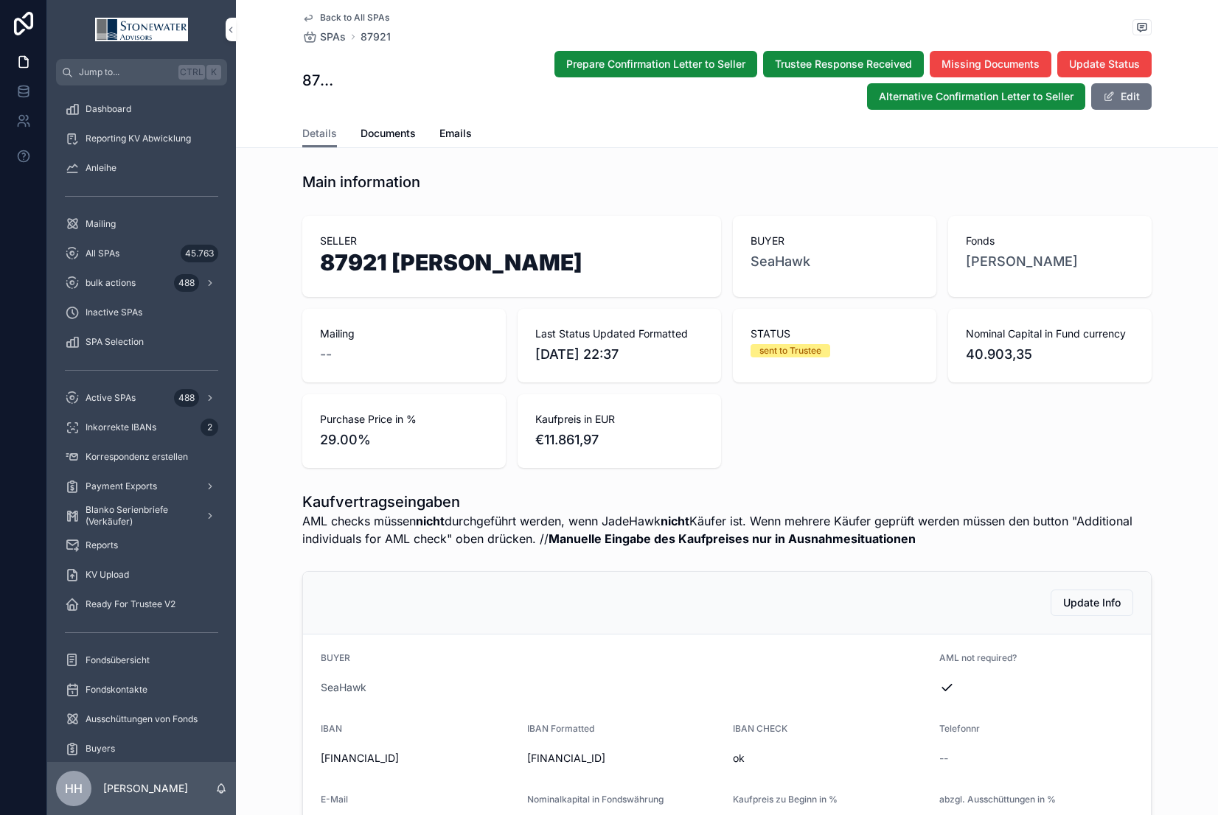
click at [394, 136] on span "Documents" at bounding box center [387, 133] width 55 height 15
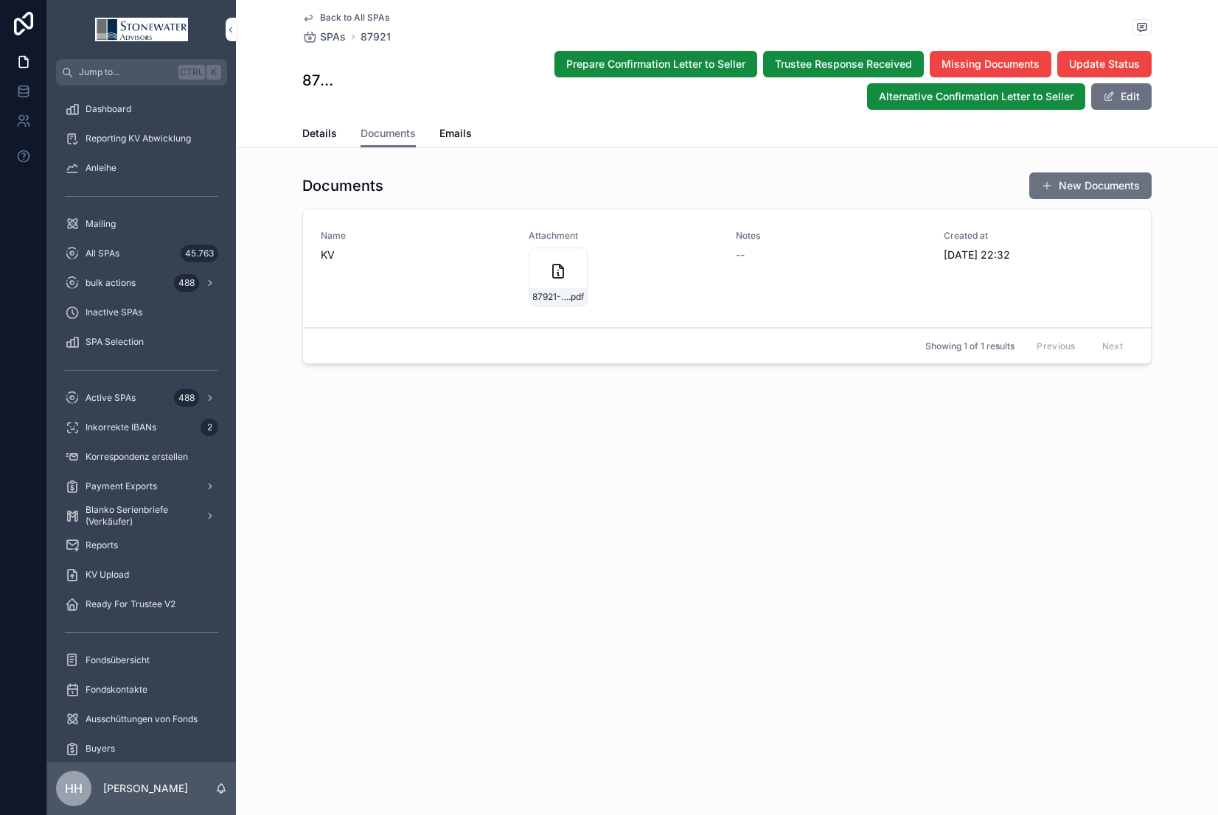
click at [545, 286] on div "87921-[PERSON_NAME]-[PERSON_NAME] .pdf" at bounding box center [558, 277] width 59 height 59
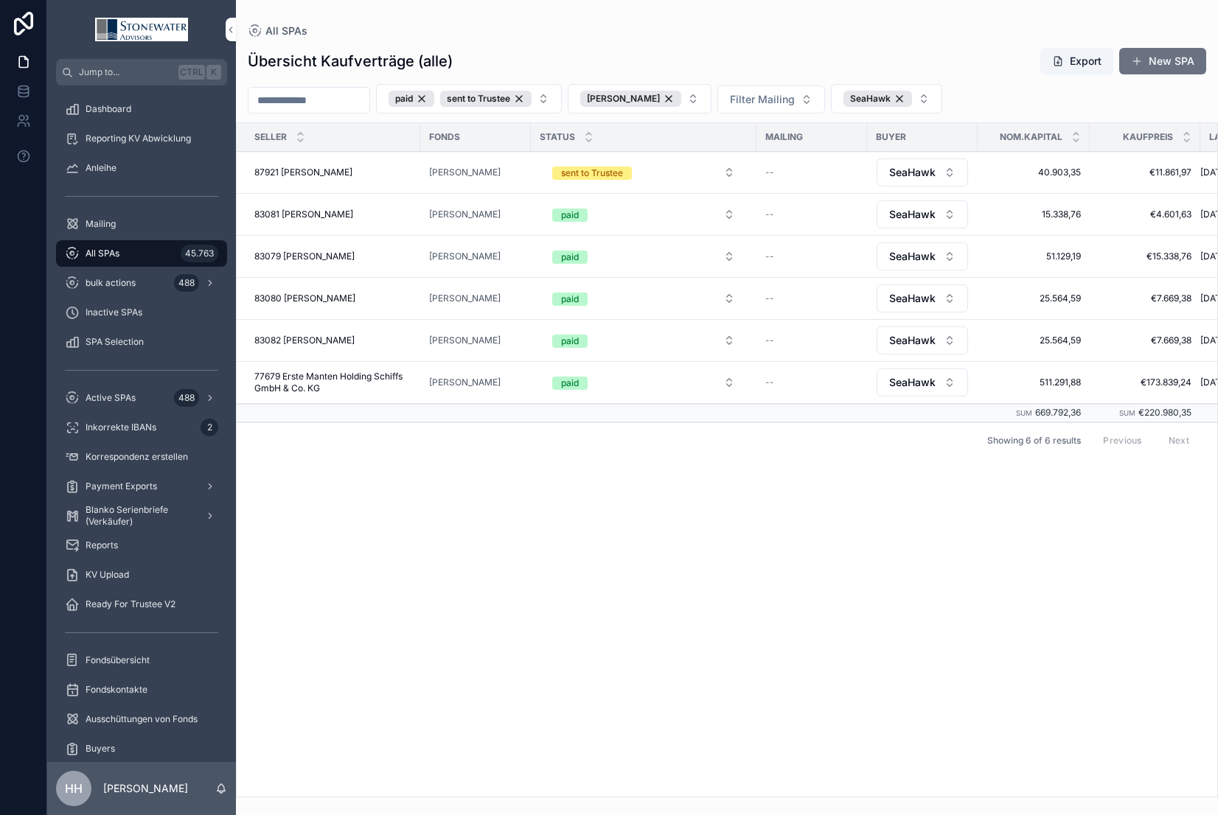
click at [711, 100] on button "[PERSON_NAME]" at bounding box center [640, 98] width 144 height 29
type input "*****"
click at [658, 158] on span "[PERSON_NAME]" at bounding box center [623, 159] width 85 height 15
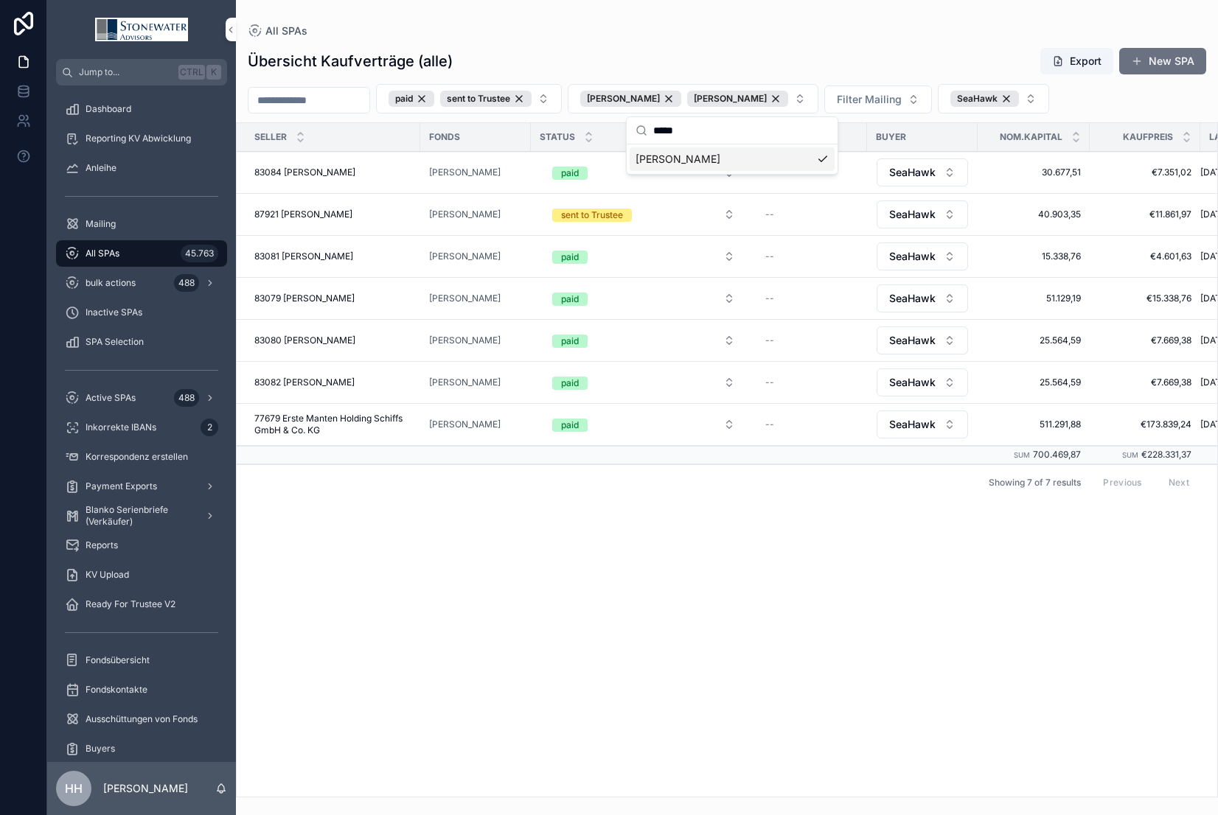
click at [312, 170] on span "83084 [PERSON_NAME]" at bounding box center [304, 173] width 101 height 12
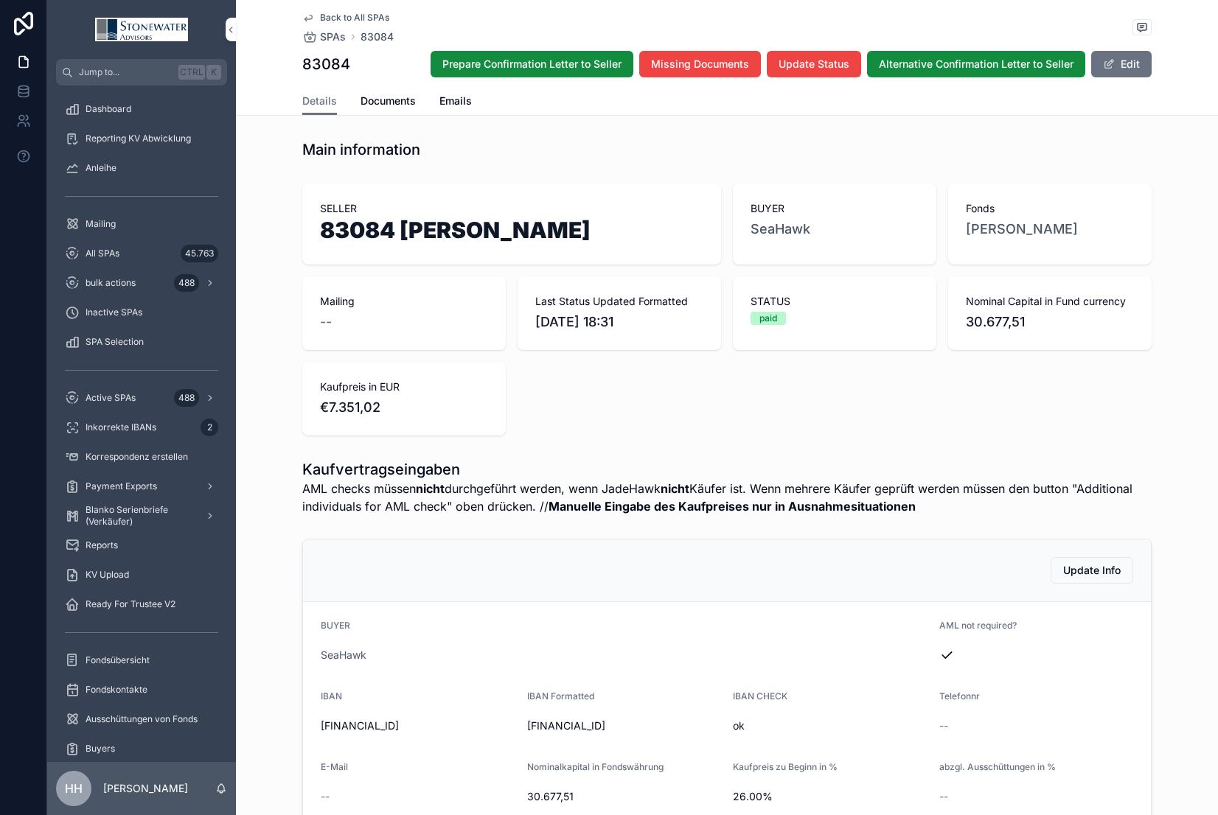
click at [386, 100] on span "Documents" at bounding box center [387, 101] width 55 height 15
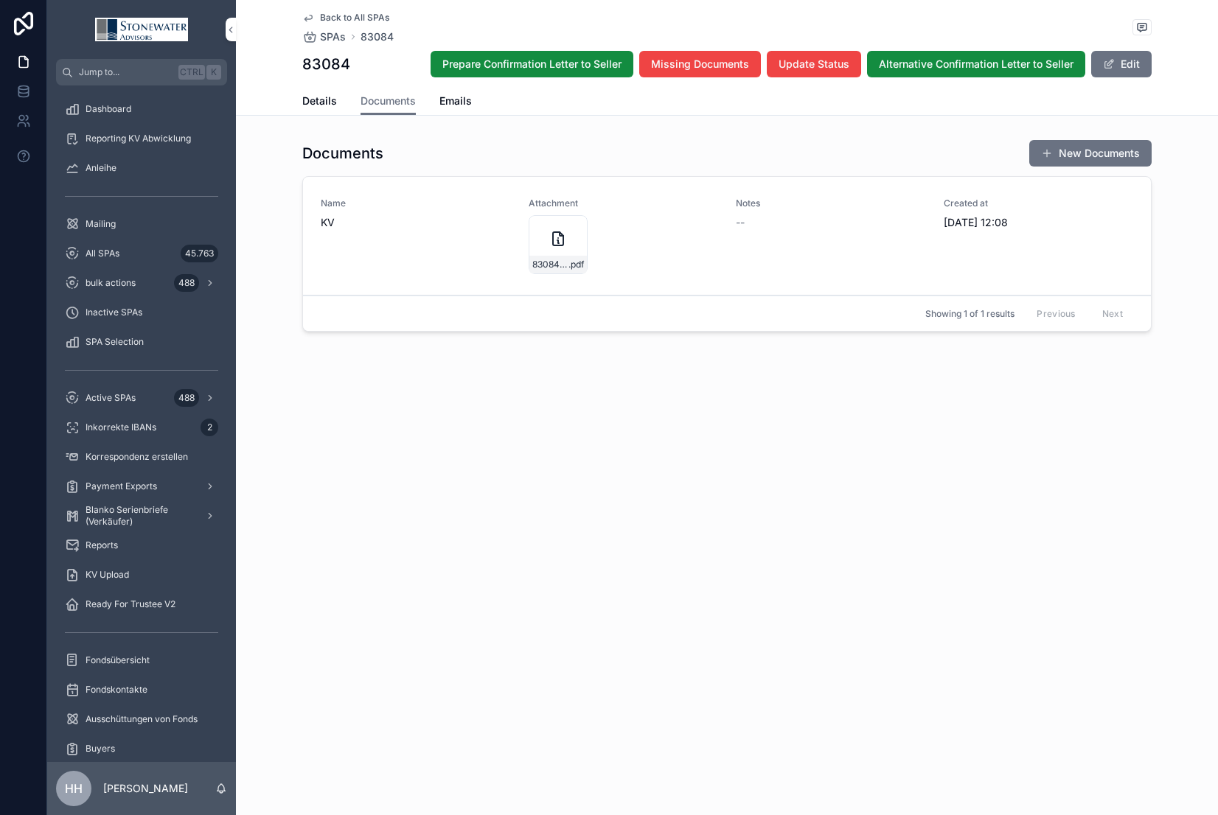
click at [560, 254] on div "83084-[PERSON_NAME]-[PERSON_NAME] .pdf" at bounding box center [558, 244] width 59 height 59
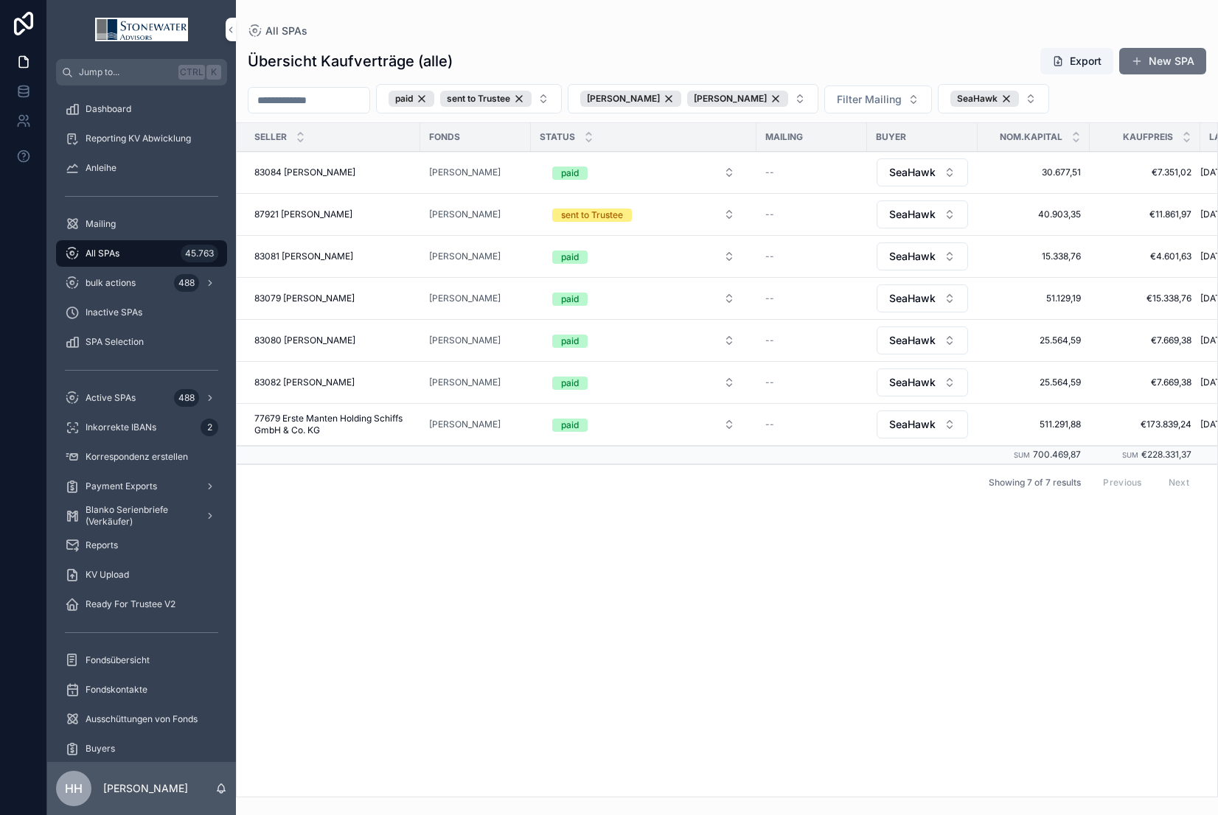
click at [843, 99] on div "SeaHawk" at bounding box center [984, 99] width 69 height 16
click at [681, 97] on div "[PERSON_NAME]" at bounding box center [630, 99] width 101 height 16
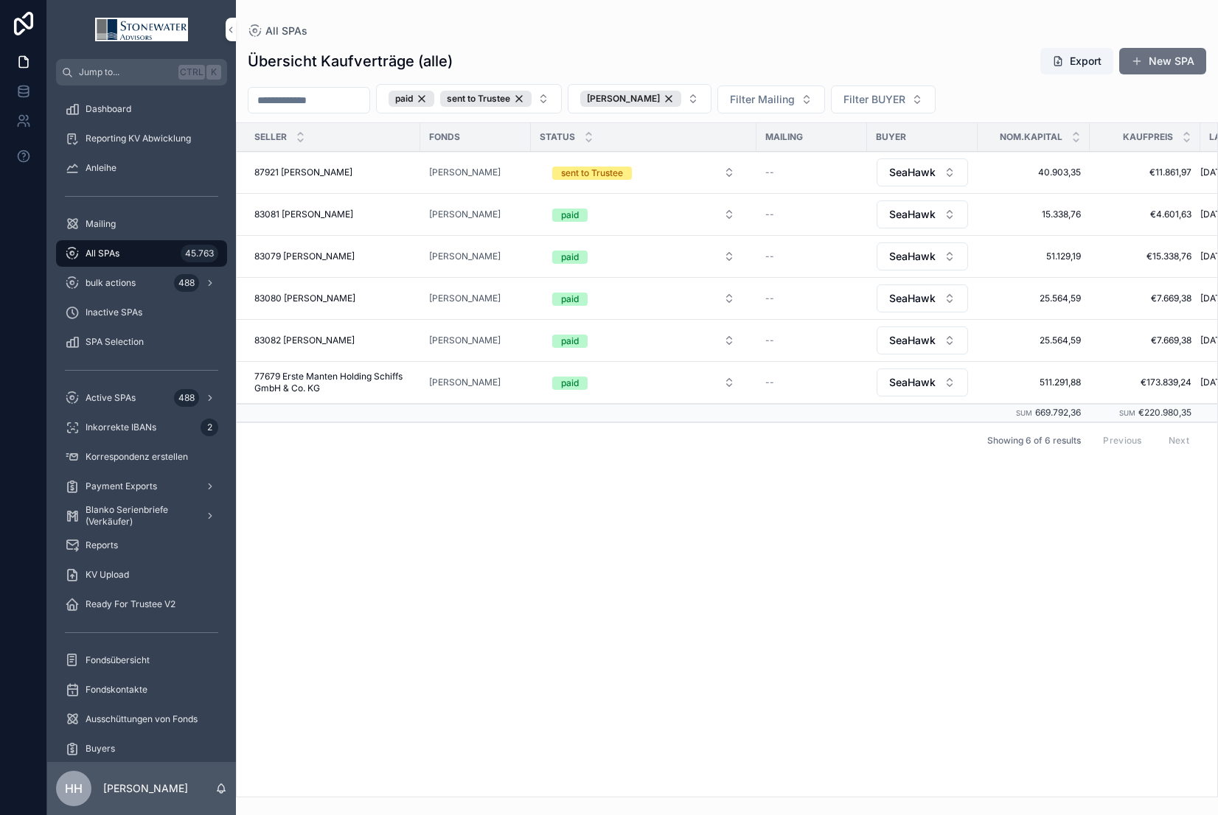
click at [681, 98] on div "[PERSON_NAME]" at bounding box center [630, 99] width 101 height 16
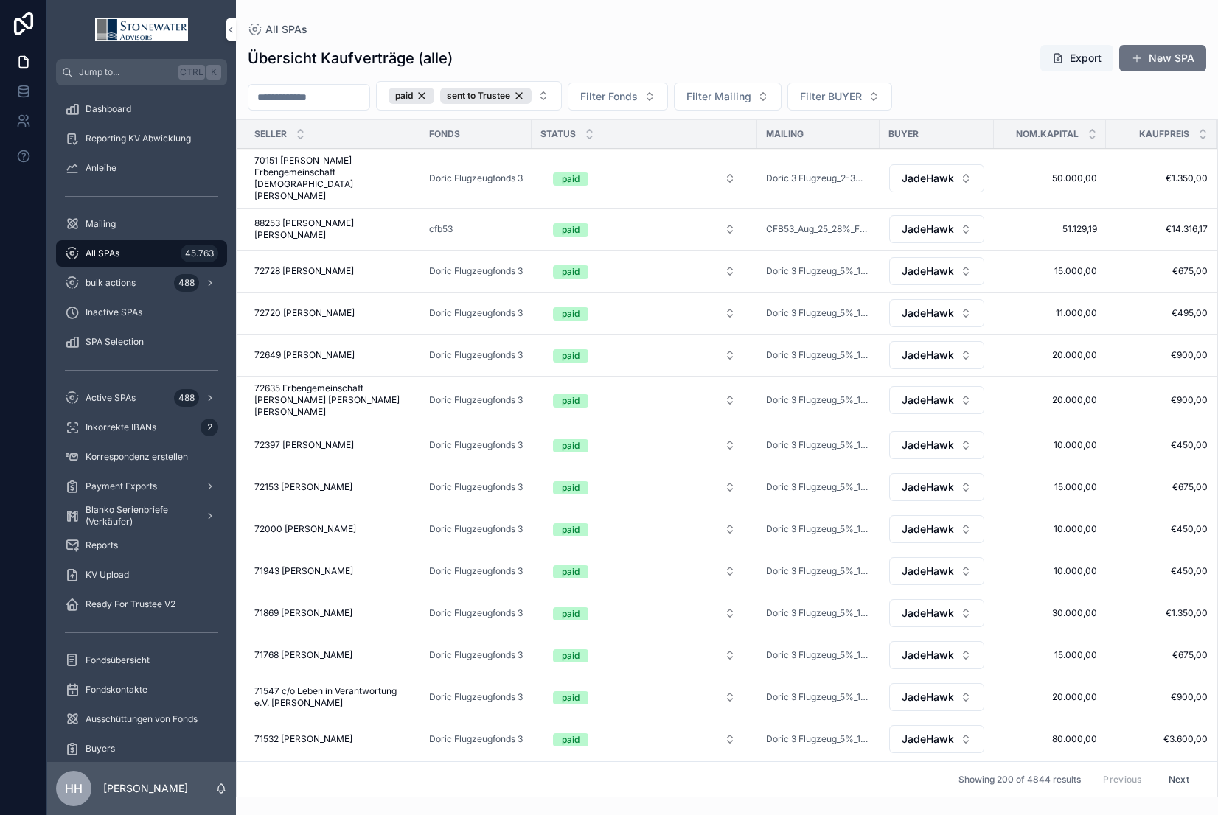
click at [638, 100] on span "Filter Fonds" at bounding box center [608, 96] width 57 height 15
type input "***"
click at [585, 155] on div "AGP" at bounding box center [656, 156] width 205 height 24
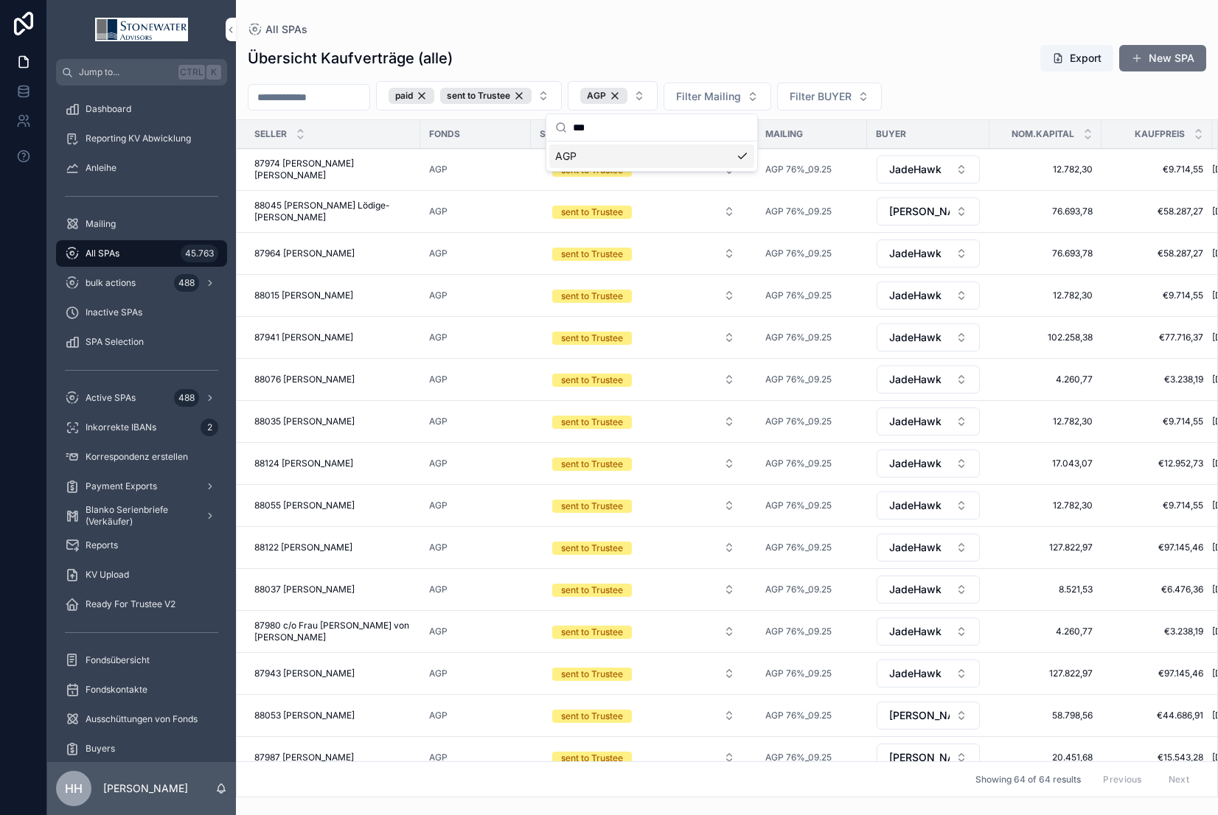
click at [331, 101] on input "scrollable content" at bounding box center [308, 97] width 121 height 21
click at [843, 29] on div "All SPAs" at bounding box center [727, 30] width 958 height 12
click at [345, 97] on input "scrollable content" at bounding box center [308, 97] width 121 height 21
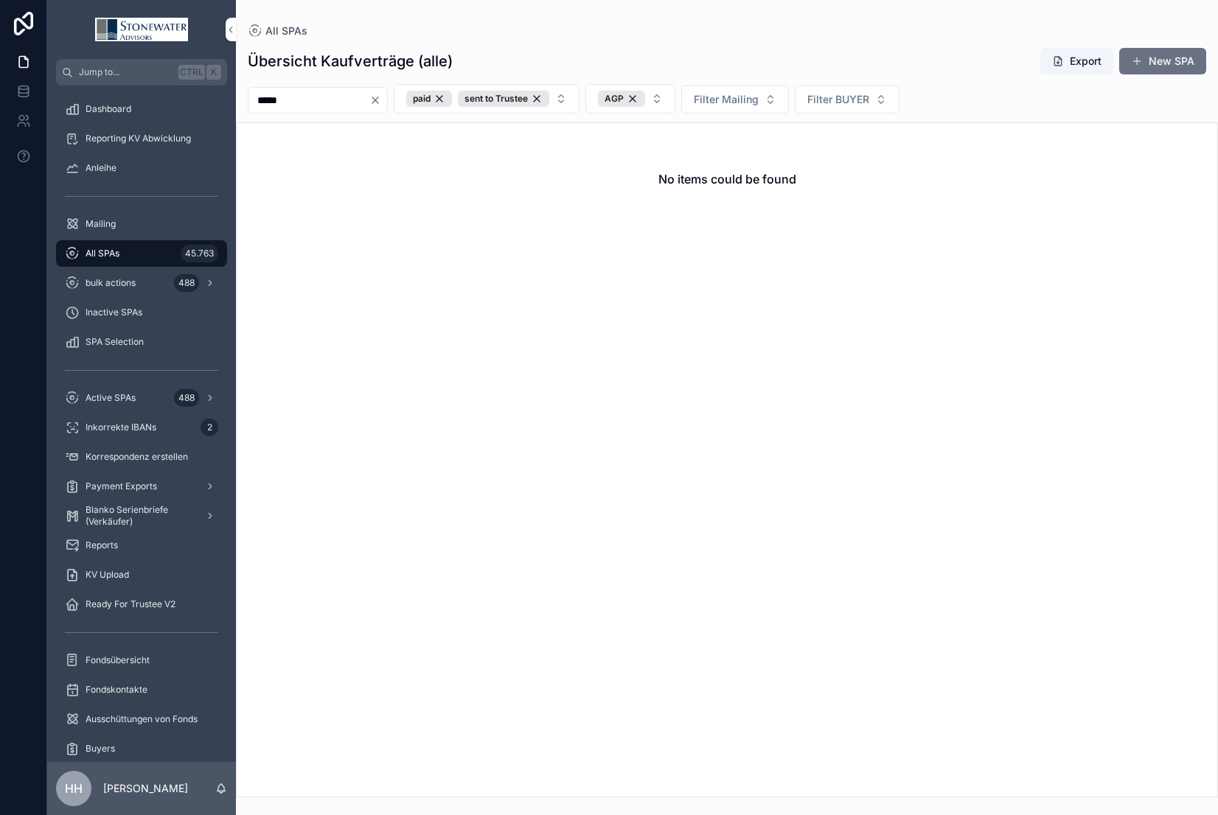
type input "*****"
click at [452, 99] on div "paid" at bounding box center [429, 99] width 46 height 16
click at [498, 98] on div "sent to Trustee" at bounding box center [451, 99] width 91 height 16
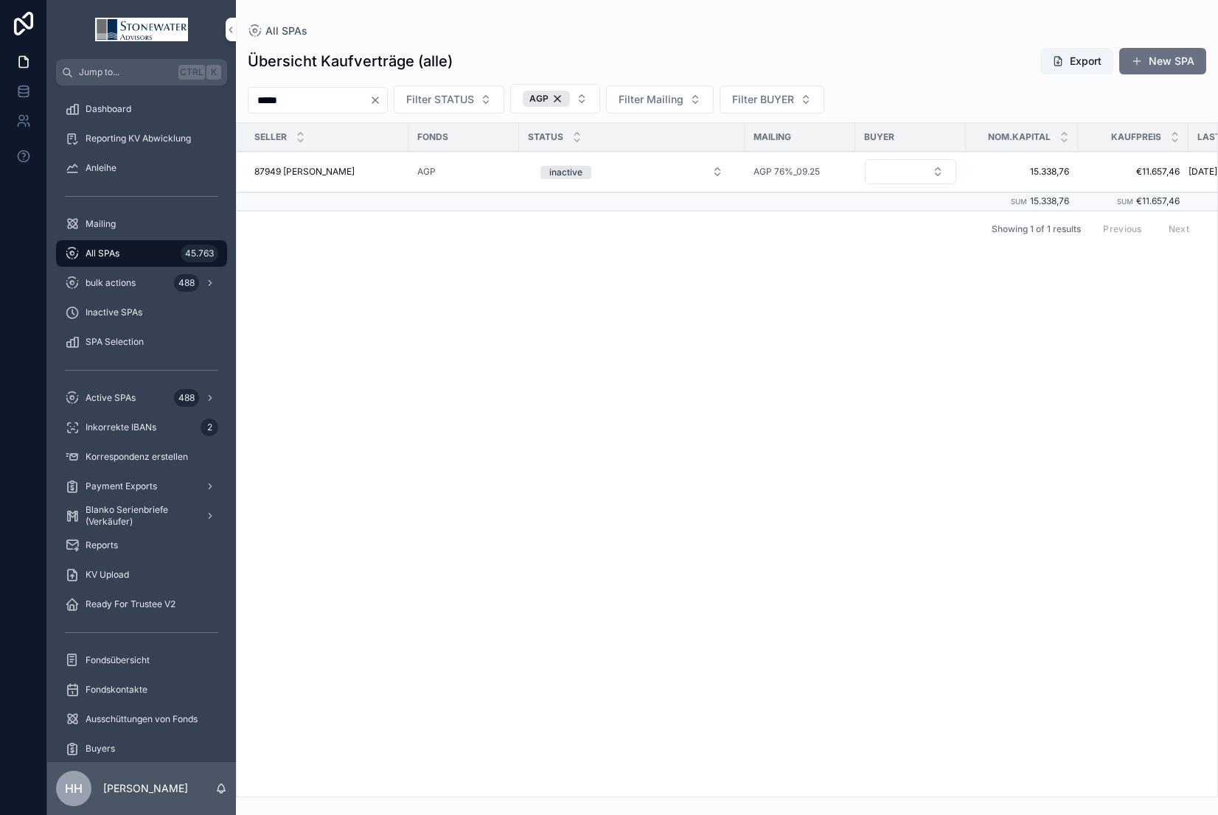
click at [682, 102] on span "Filter Mailing" at bounding box center [650, 99] width 65 height 15
type input "*"
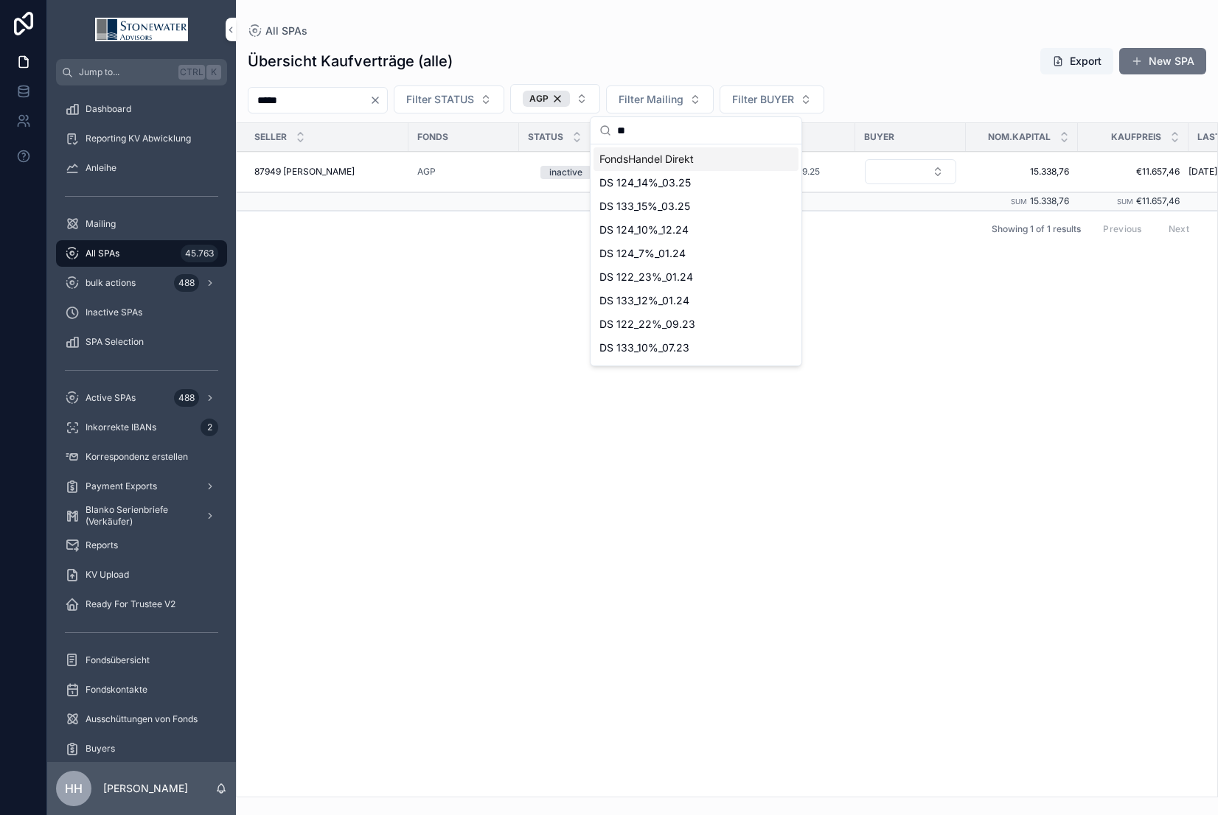
type input "**"
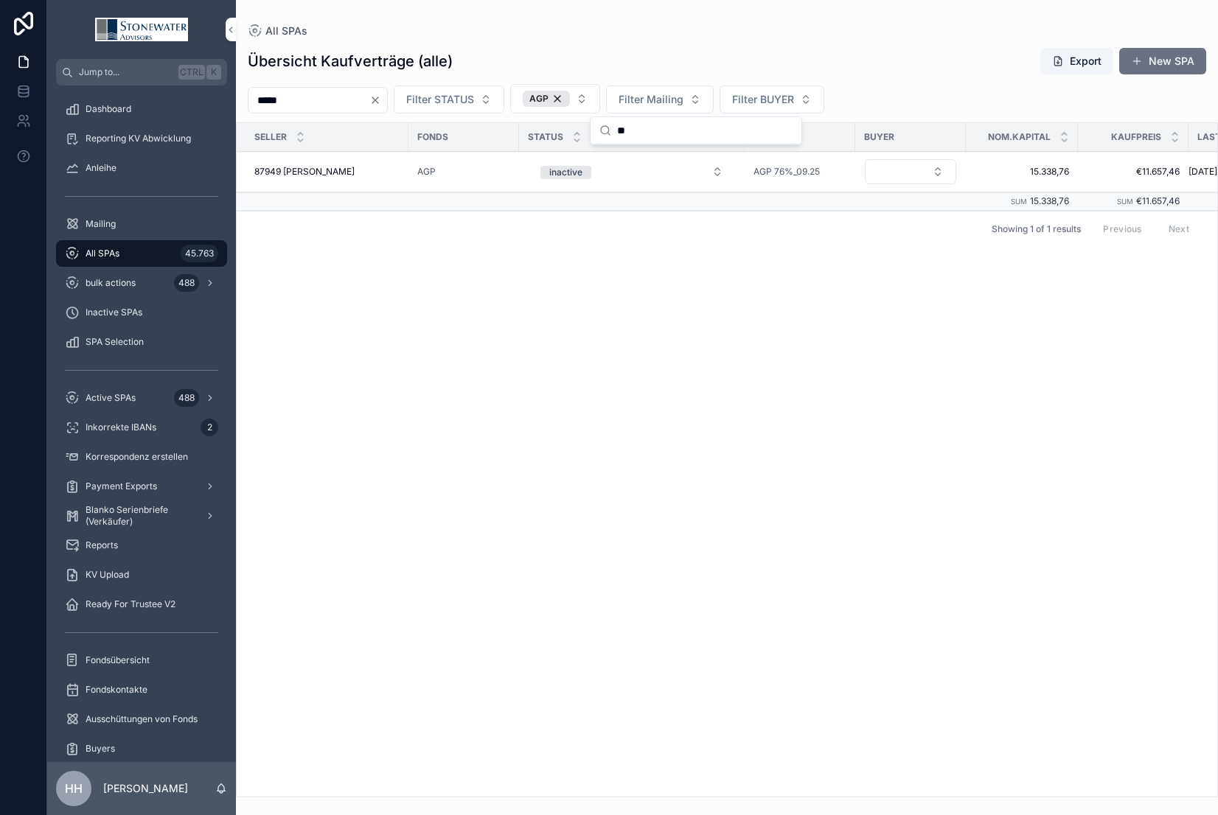
click at [843, 59] on div "Übersicht Kaufverträge (alle) Export New SPA" at bounding box center [727, 61] width 958 height 28
drag, startPoint x: 332, startPoint y: 104, endPoint x: 243, endPoint y: 97, distance: 90.2
click at [243, 97] on div "***** Filter STATUS AGP Filter Mailing Filter BUYER" at bounding box center [727, 98] width 982 height 29
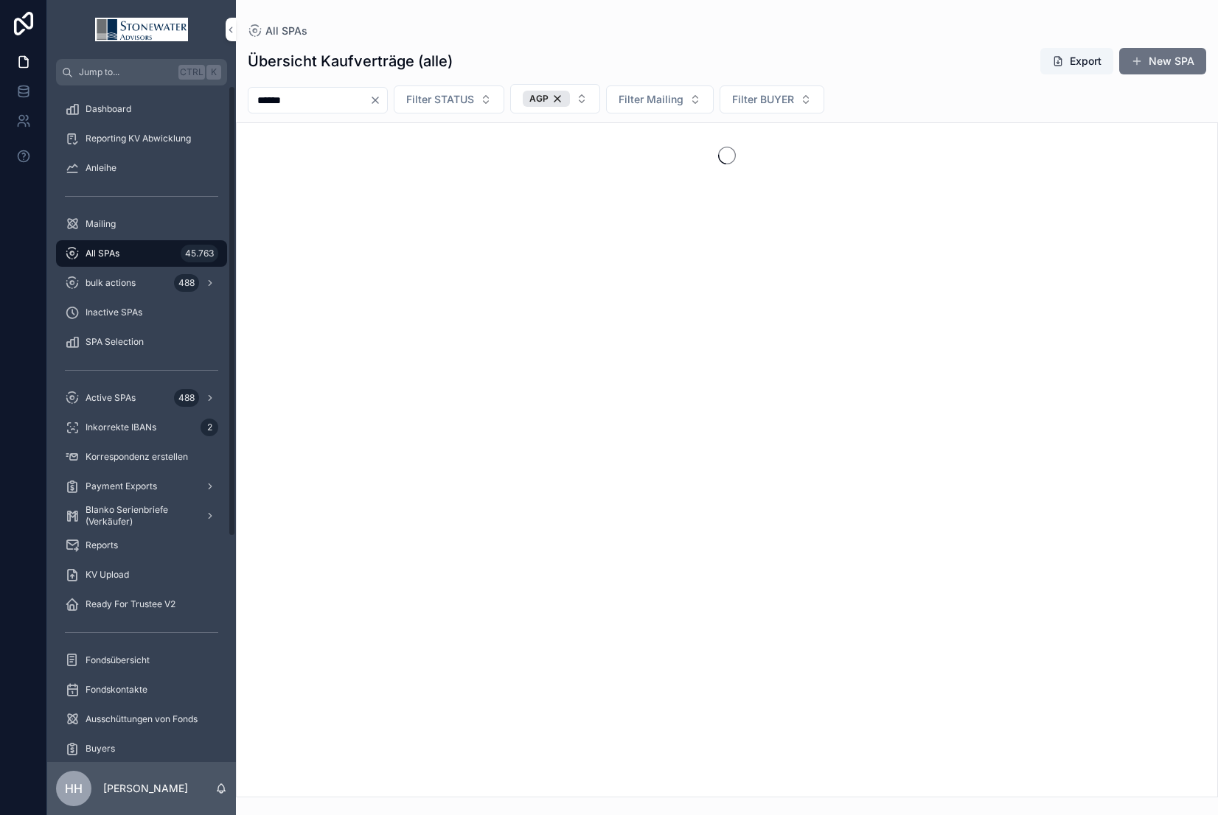
type input "******"
click at [570, 96] on div "AGP" at bounding box center [546, 99] width 47 height 16
